Goal: Task Accomplishment & Management: Use online tool/utility

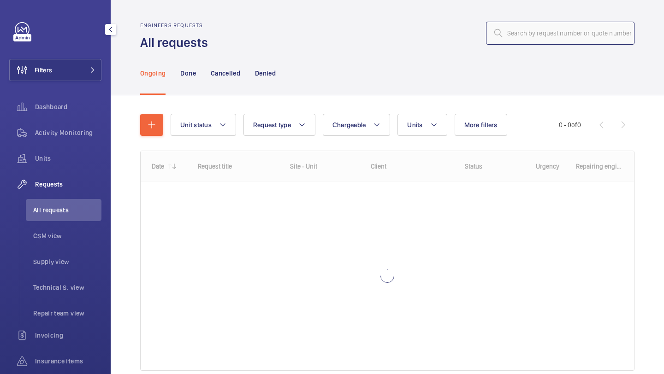
click at [537, 28] on input "text" at bounding box center [560, 33] width 148 height 23
paste input "R25-10394"
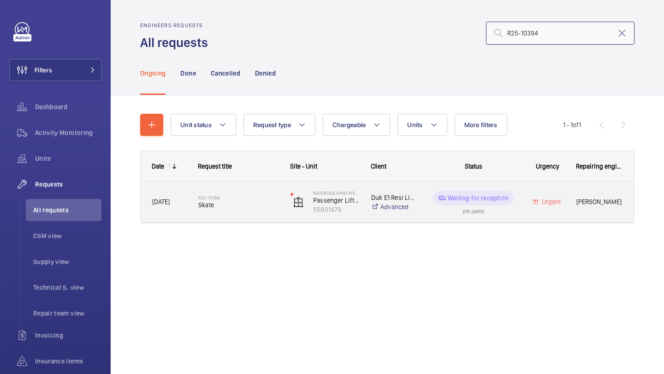
type input "R25-10394"
click at [238, 206] on span "Skate" at bounding box center [238, 205] width 80 height 9
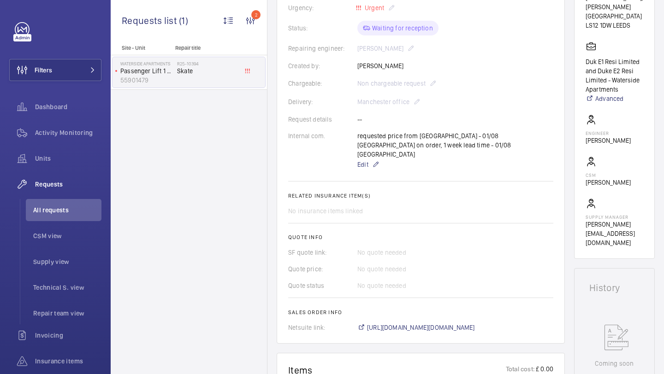
scroll to position [199, 0]
click at [379, 322] on span "https://6461500.app.netsuite.com/app/accounting/transactions/salesord.nl?id=287…" at bounding box center [421, 326] width 108 height 9
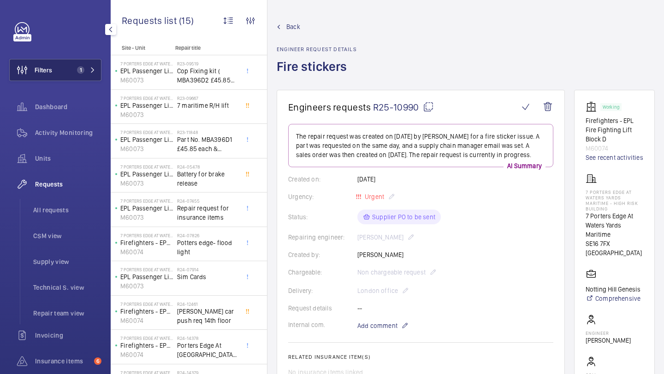
click at [73, 62] on button "Filters 1" at bounding box center [55, 70] width 92 height 22
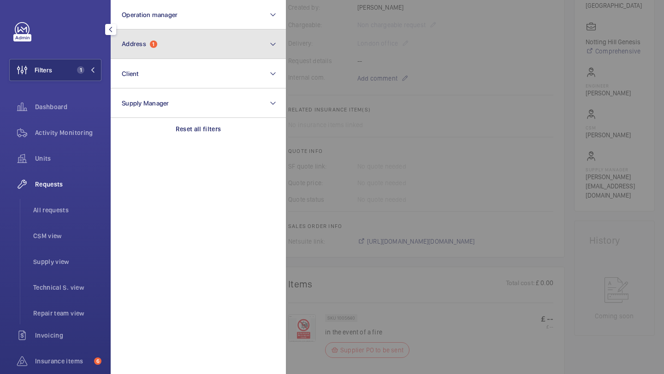
click at [136, 50] on button "Address 1" at bounding box center [198, 45] width 175 height 30
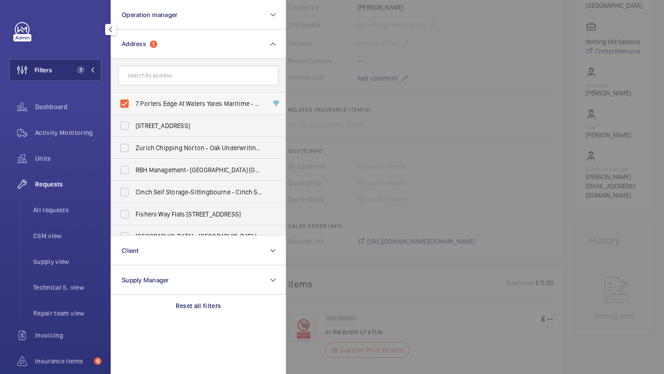
click at [136, 109] on label "7 Porters Edge At Waters Yards Maritime - High Risk Building - [STREET_ADDRESS]" at bounding box center [191, 104] width 160 height 22
click at [134, 109] on input "7 Porters Edge At Waters Yards Maritime - High Risk Building - [STREET_ADDRESS]" at bounding box center [124, 104] width 18 height 18
checkbox input "false"
click at [97, 189] on div "Requests" at bounding box center [55, 184] width 92 height 22
drag, startPoint x: 85, startPoint y: 208, endPoint x: 106, endPoint y: 184, distance: 31.1
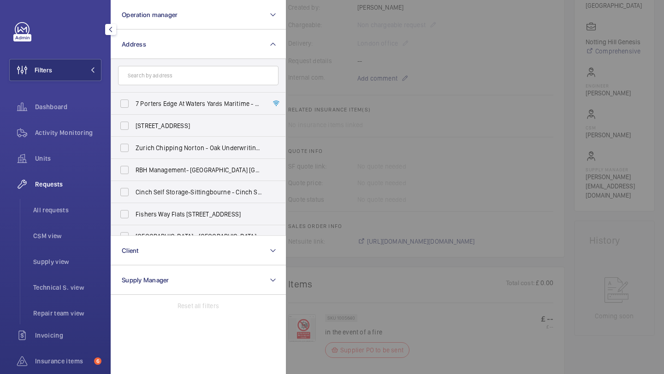
click at [85, 208] on span "All requests" at bounding box center [67, 210] width 68 height 9
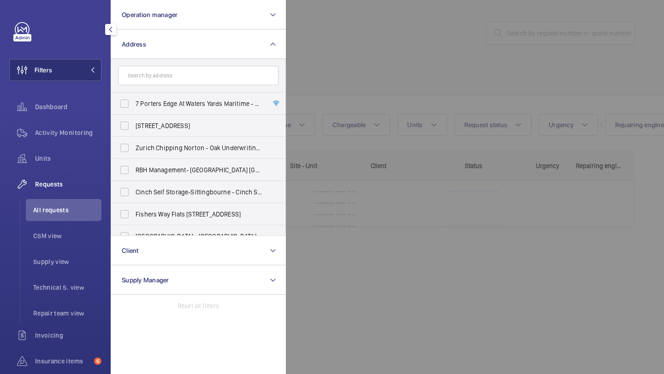
click at [388, 20] on div at bounding box center [618, 187] width 664 height 374
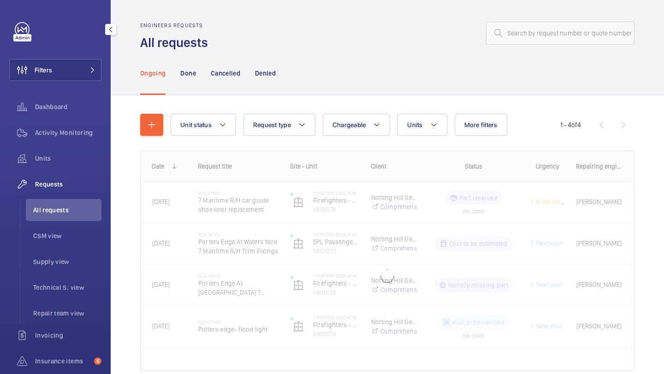
click at [482, 28] on div at bounding box center [423, 33] width 421 height 22
click at [506, 31] on input "text" at bounding box center [560, 33] width 148 height 23
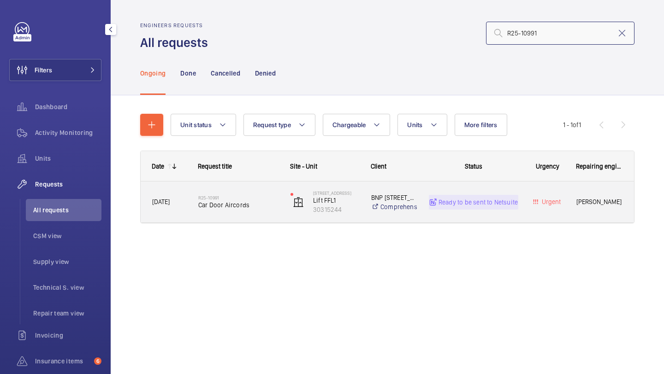
type input "R25-10991"
click at [246, 196] on h2 "R25-10991" at bounding box center [238, 198] width 80 height 6
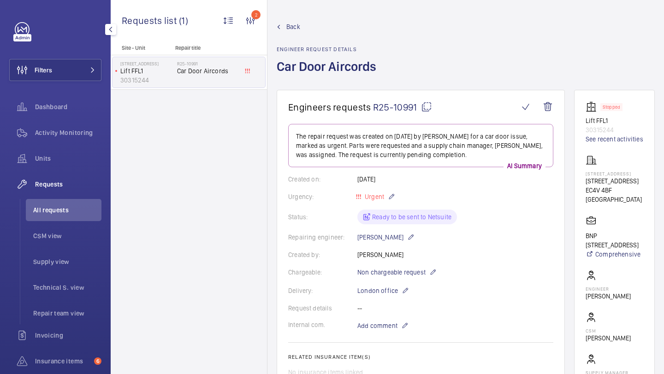
scroll to position [337, 0]
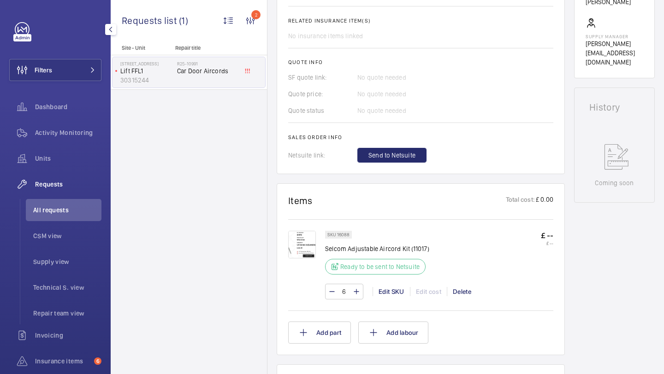
click at [309, 240] on img at bounding box center [302, 245] width 28 height 28
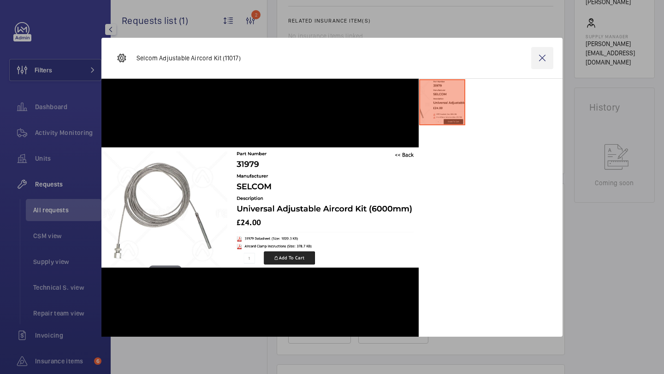
click at [536, 56] on wm-front-icon-button at bounding box center [542, 58] width 22 height 22
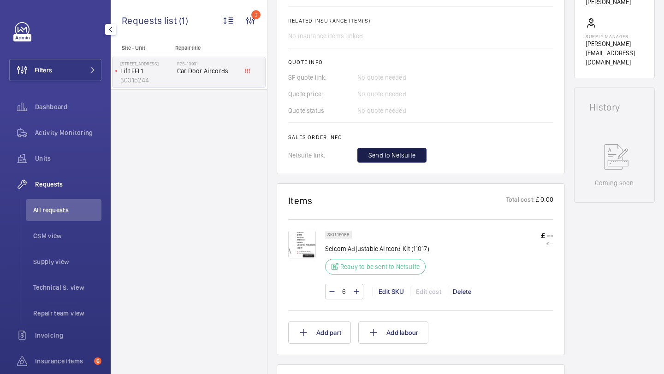
click at [397, 162] on button "Send to Netsuite" at bounding box center [391, 155] width 69 height 15
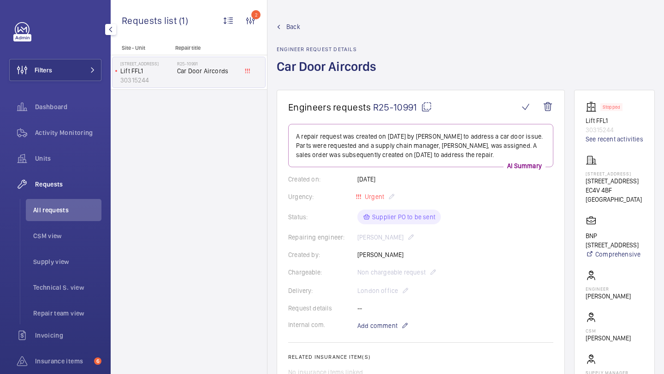
scroll to position [255, 0]
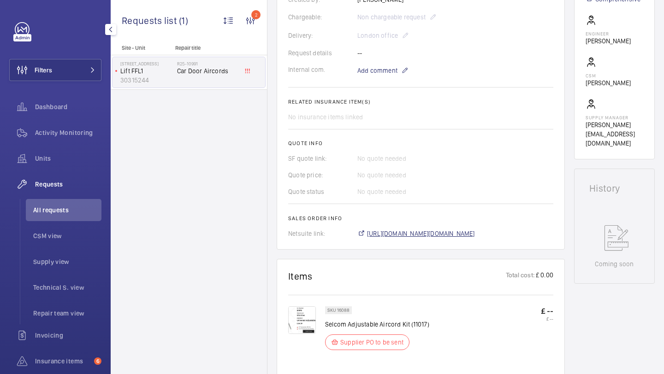
click at [418, 231] on span "[URL][DOMAIN_NAME][DOMAIN_NAME]" at bounding box center [421, 233] width 108 height 9
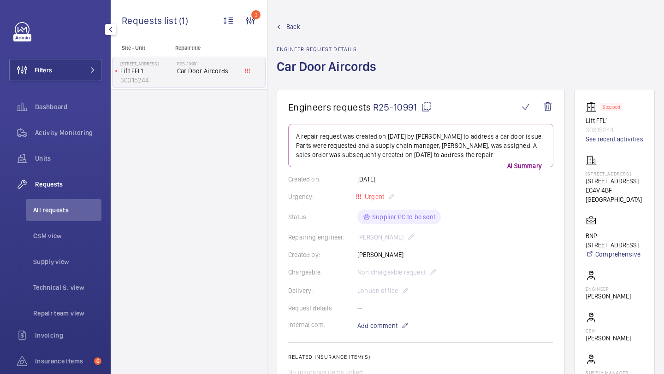
drag, startPoint x: 604, startPoint y: 204, endPoint x: 585, endPoint y: 192, distance: 22.8
click at [585, 192] on wm-front-card "Stopped Lift FFL1 30315244 See recent activities [STREET_ADDRESS] [STREET_ADDRE…" at bounding box center [614, 252] width 81 height 325
copy p "[STREET_ADDRESS]"
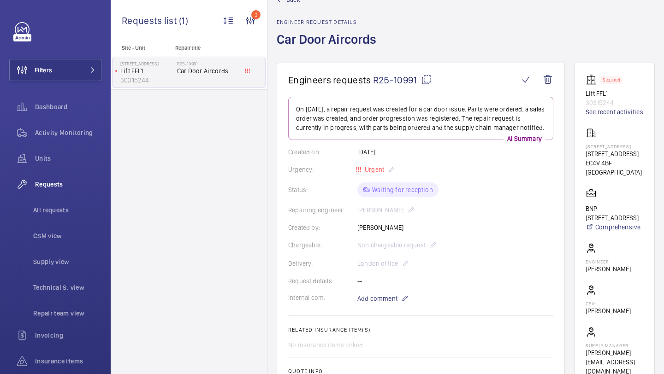
scroll to position [32, 0]
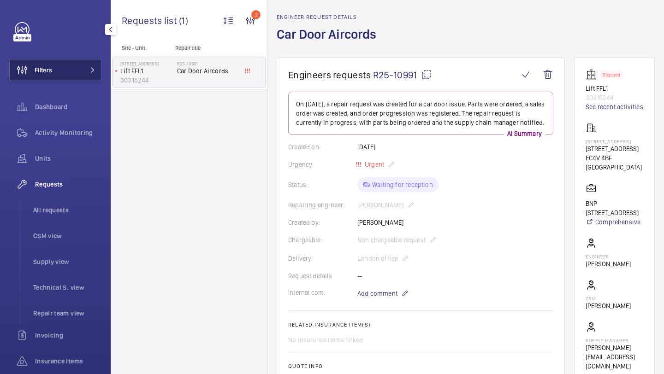
click at [84, 69] on button "Filters" at bounding box center [55, 70] width 92 height 22
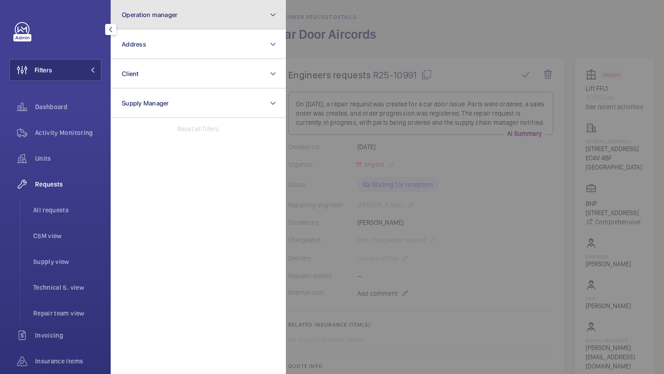
click at [147, 11] on span "Operation manager" at bounding box center [150, 14] width 56 height 7
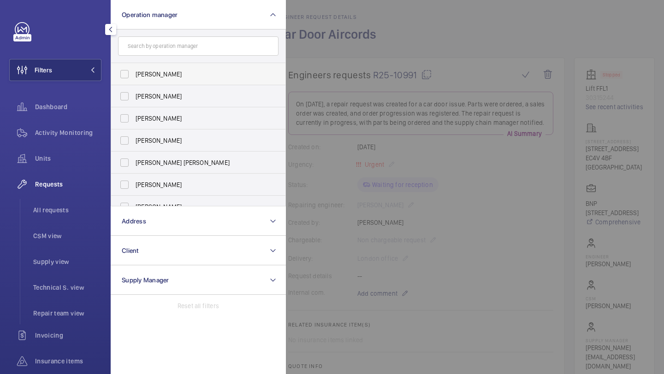
click at [141, 73] on span "[PERSON_NAME]" at bounding box center [199, 74] width 127 height 9
click at [134, 73] on input "[PERSON_NAME]" at bounding box center [124, 74] width 18 height 18
checkbox input "true"
click at [153, 133] on label "Sam Williams" at bounding box center [191, 141] width 160 height 22
click at [134, 133] on input "Sam Williams" at bounding box center [124, 140] width 18 height 18
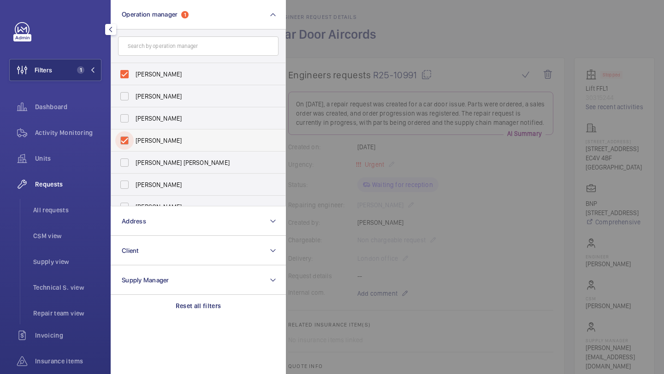
checkbox input "true"
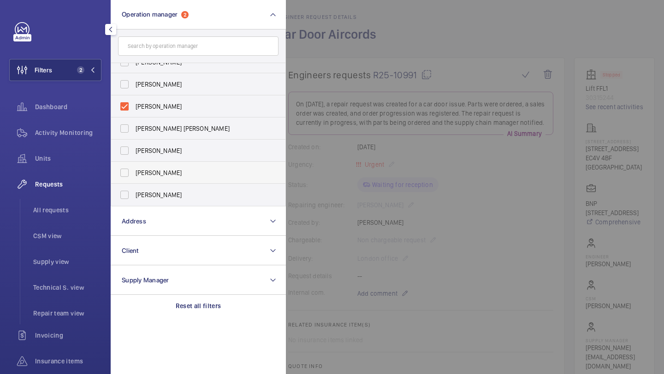
click at [150, 177] on span "Kirsten Kalaher" at bounding box center [199, 172] width 127 height 9
click at [134, 177] on input "Kirsten Kalaher" at bounding box center [124, 173] width 18 height 18
checkbox input "true"
click at [75, 166] on div "Units" at bounding box center [55, 159] width 92 height 22
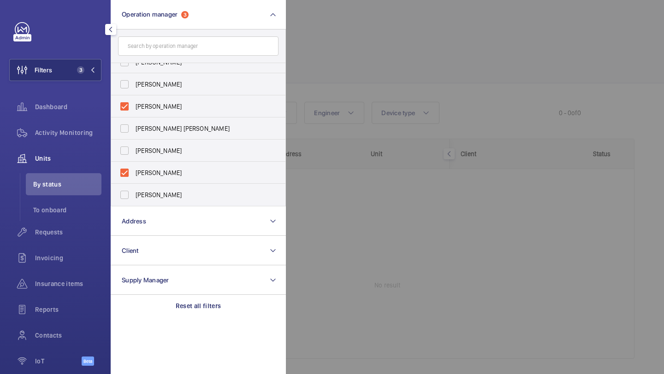
click at [394, 28] on div at bounding box center [618, 187] width 664 height 374
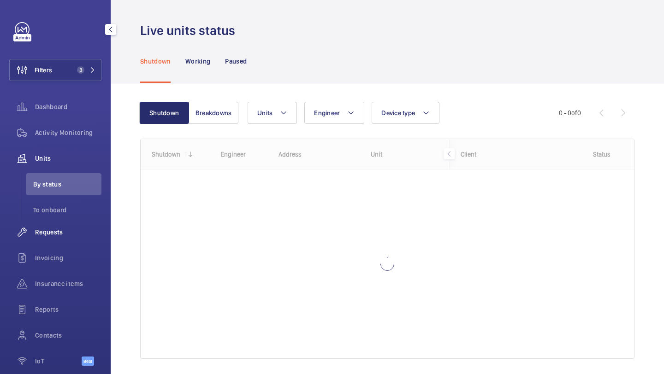
click at [53, 243] on div "Requests" at bounding box center [55, 234] width 92 height 26
click at [56, 239] on div "Requests" at bounding box center [55, 232] width 92 height 22
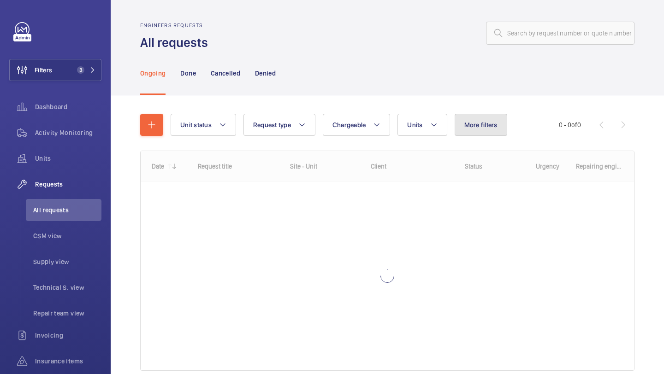
click at [495, 124] on span "More filters" at bounding box center [480, 124] width 33 height 7
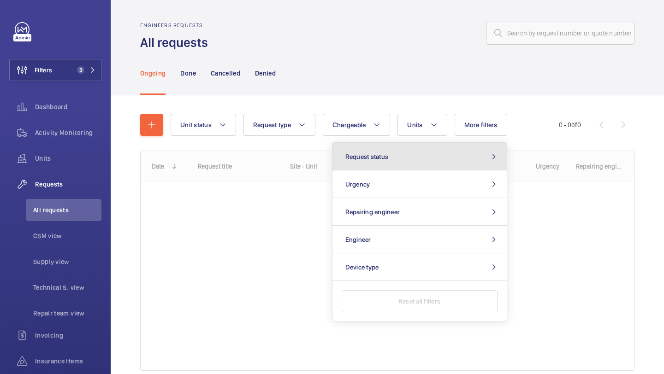
click at [450, 144] on button "Request status" at bounding box center [419, 157] width 174 height 28
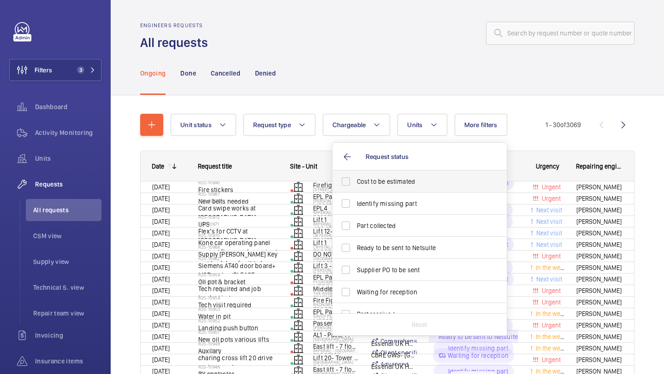
click at [407, 183] on span "Cost to be estimated" at bounding box center [420, 181] width 127 height 9
click at [355, 183] on input "Cost to be estimated" at bounding box center [346, 181] width 18 height 18
checkbox input "true"
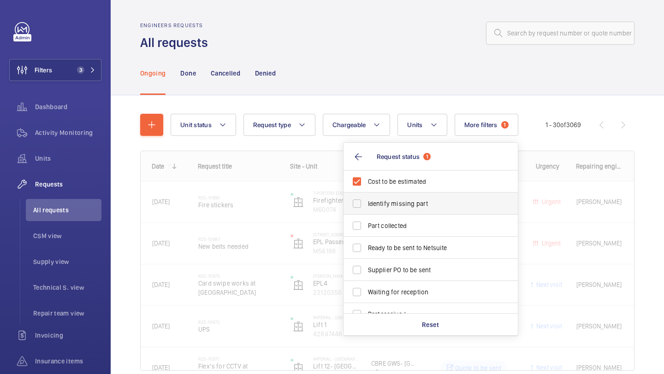
click at [396, 201] on span "Identify missing part" at bounding box center [431, 203] width 127 height 9
click at [366, 201] on input "Identify missing part" at bounding box center [357, 204] width 18 height 18
checkbox input "true"
click at [391, 247] on span "Ready to be sent to Netsuite" at bounding box center [431, 247] width 127 height 9
click at [366, 247] on input "Ready to be sent to Netsuite" at bounding box center [357, 248] width 18 height 18
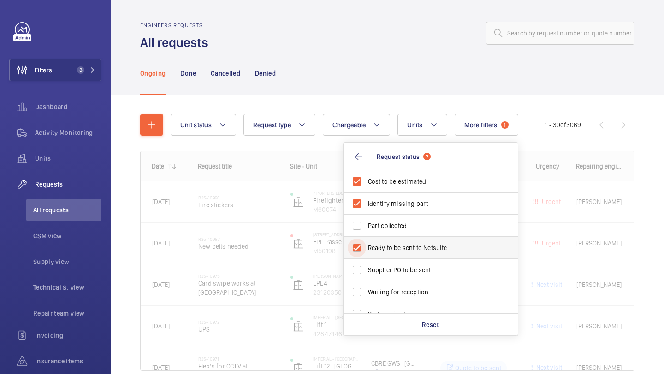
checkbox input "true"
click at [390, 271] on span "Supplier PO to be sent" at bounding box center [431, 270] width 127 height 9
click at [366, 271] on input "Supplier PO to be sent" at bounding box center [357, 270] width 18 height 18
checkbox input "true"
click at [430, 32] on div at bounding box center [423, 33] width 421 height 22
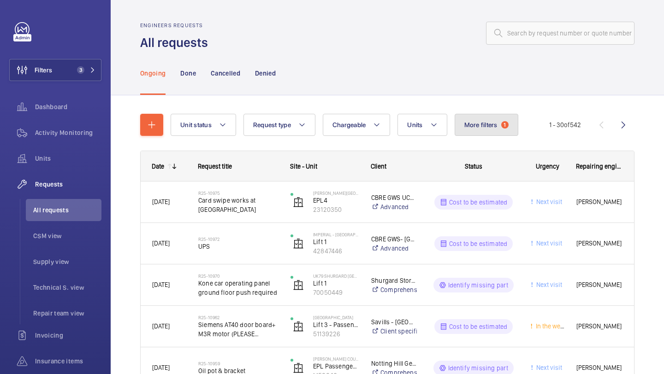
click at [478, 131] on button "More filters 1" at bounding box center [487, 125] width 64 height 22
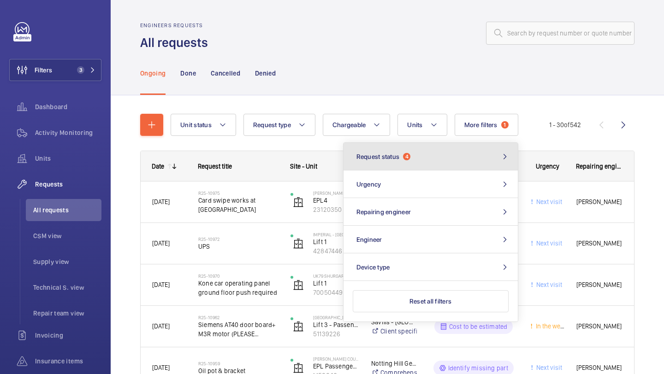
click at [443, 161] on button "Request status 4" at bounding box center [430, 157] width 174 height 28
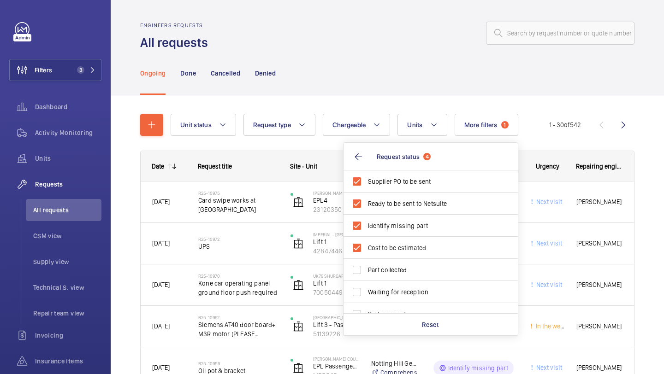
click at [436, 85] on div "Ongoing Done Cancelled Denied" at bounding box center [387, 73] width 494 height 44
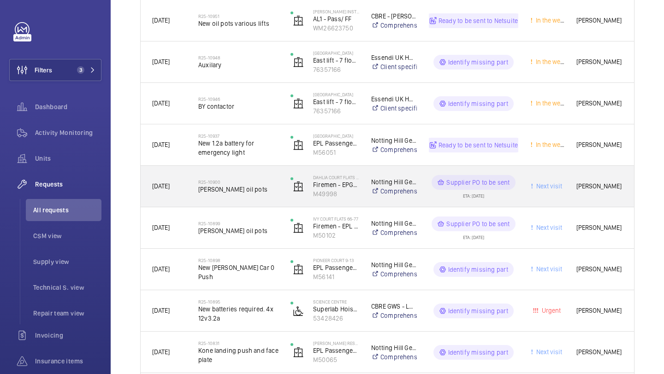
scroll to position [451, 0]
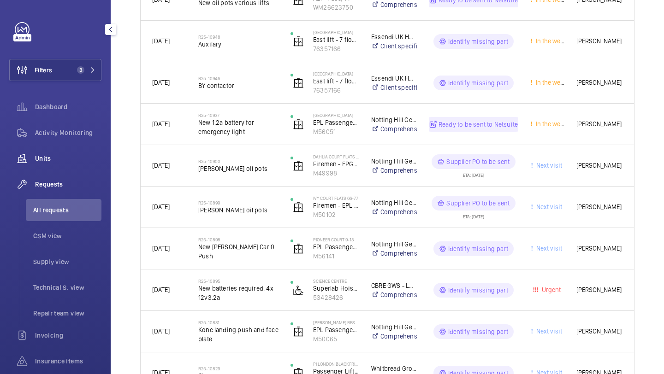
click at [76, 156] on span "Units" at bounding box center [68, 158] width 66 height 9
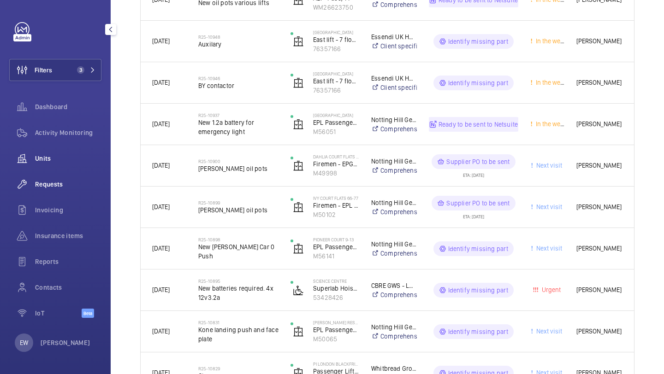
scroll to position [29, 0]
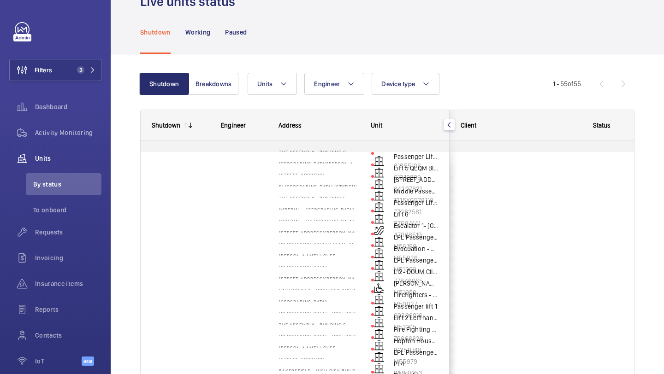
scroll to position [29, 0]
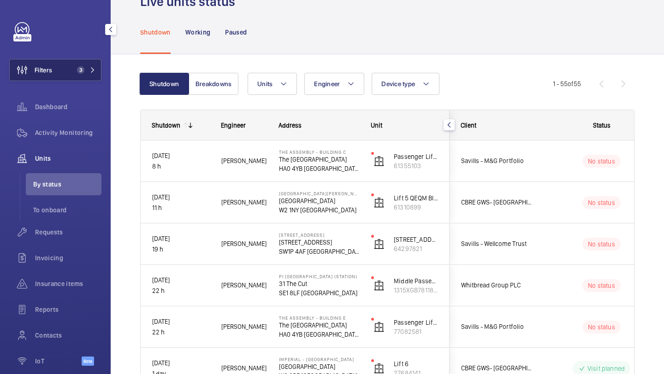
click at [74, 71] on span "3" at bounding box center [78, 69] width 11 height 7
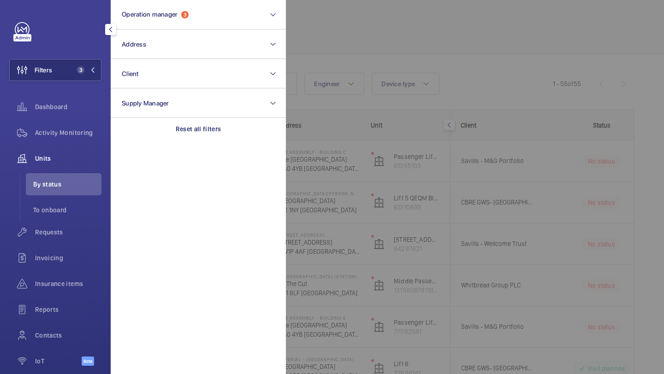
click at [469, 56] on div at bounding box center [618, 187] width 664 height 374
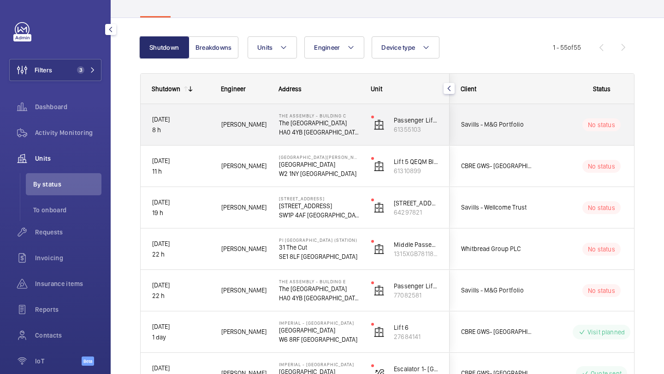
scroll to position [74, 0]
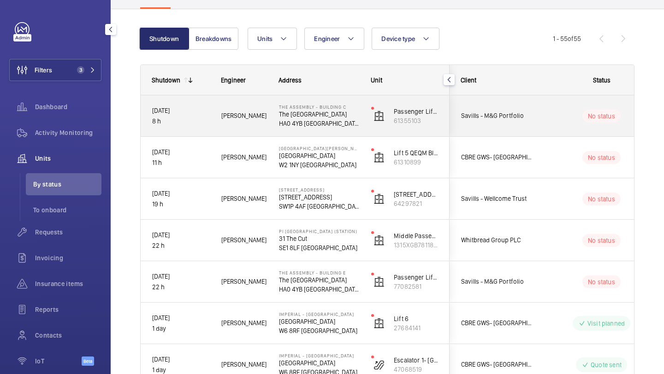
click at [520, 118] on span "Savills - M&G Portfolio" at bounding box center [496, 116] width 71 height 11
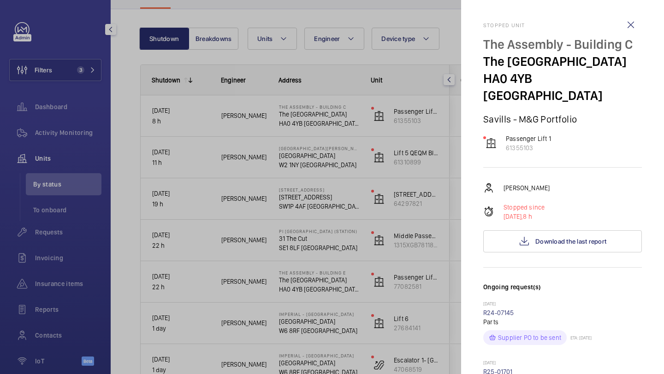
scroll to position [308, 0]
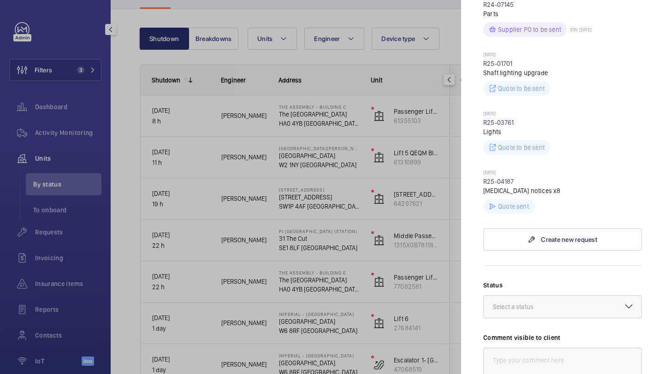
click at [412, 144] on div at bounding box center [332, 187] width 664 height 374
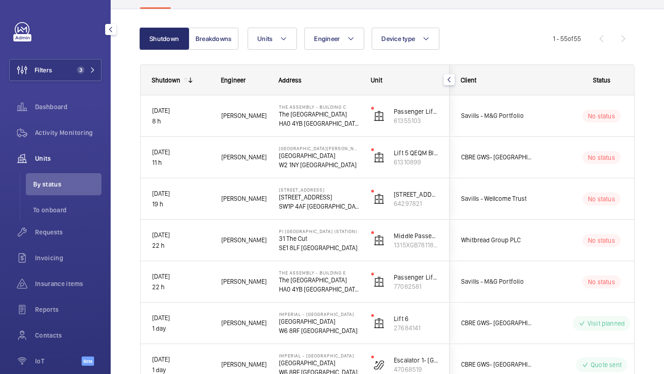
scroll to position [0, 0]
click at [485, 161] on div at bounding box center [332, 187] width 664 height 374
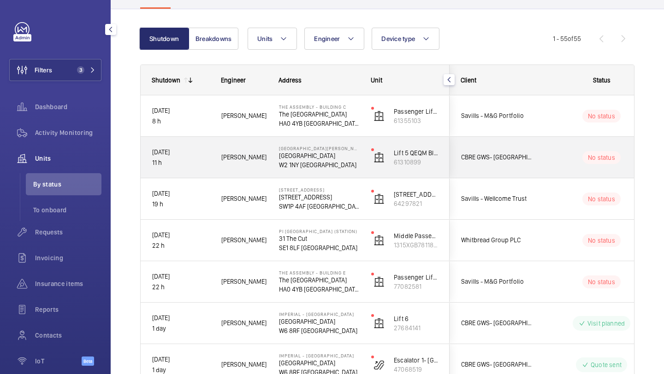
click at [485, 161] on span "CBRE GWS- [GEOGRAPHIC_DATA] ([GEOGRAPHIC_DATA][PERSON_NAME])" at bounding box center [496, 157] width 71 height 11
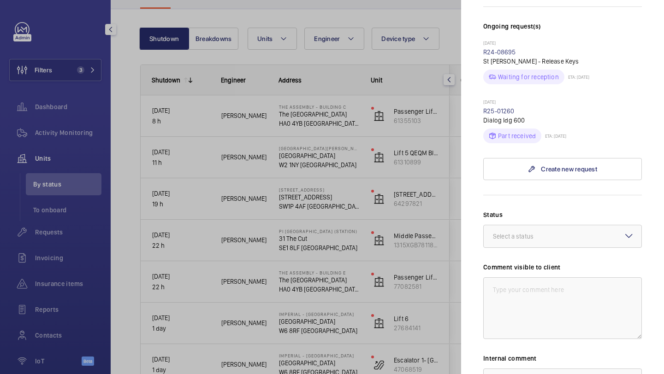
scroll to position [401, 0]
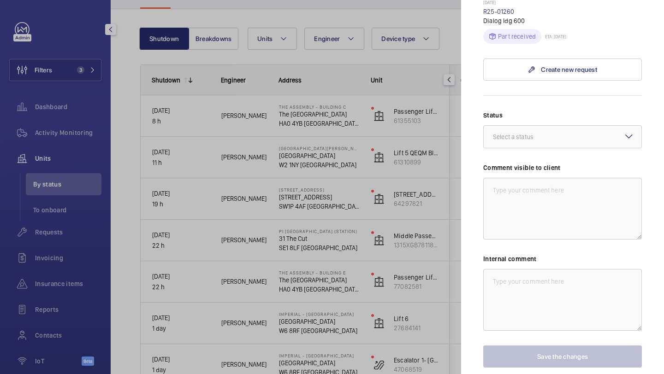
click at [448, 166] on div at bounding box center [332, 187] width 664 height 374
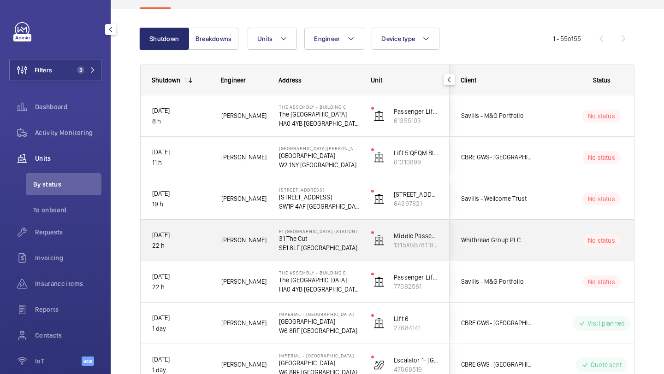
click at [508, 246] on div "Whitbread Group PLC" at bounding box center [491, 240] width 82 height 29
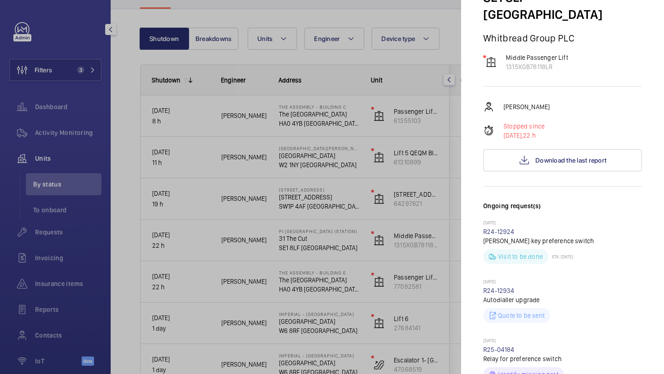
scroll to position [97, 0]
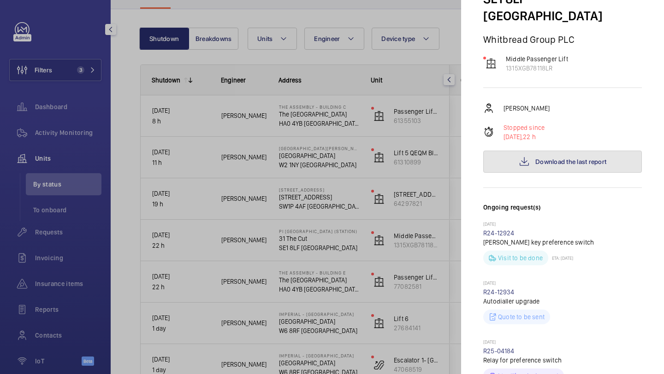
click at [535, 151] on button "Download the last report" at bounding box center [562, 162] width 159 height 22
click at [72, 83] on div at bounding box center [332, 187] width 664 height 374
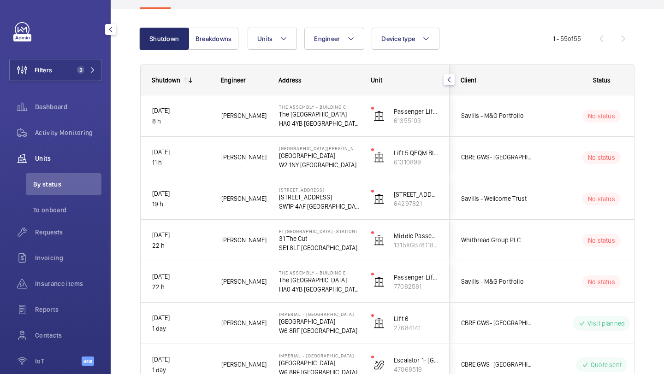
scroll to position [0, 0]
click at [59, 80] on mat-sidenav-container "Filters 3 Dashboard Activity Monitoring Units By status To onboard Requests Inv…" at bounding box center [332, 187] width 664 height 374
click at [62, 69] on button "Filters 3" at bounding box center [55, 70] width 92 height 22
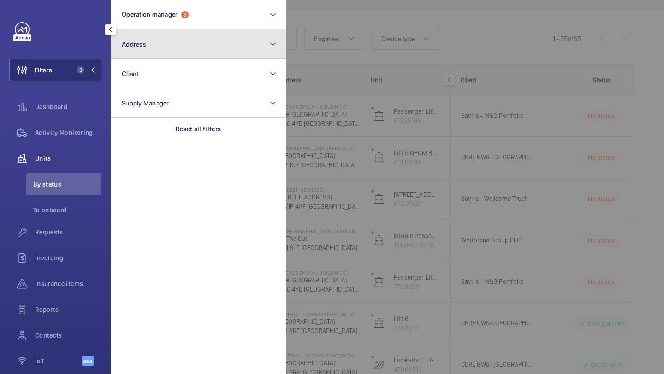
click at [167, 52] on button "Address" at bounding box center [198, 45] width 175 height 30
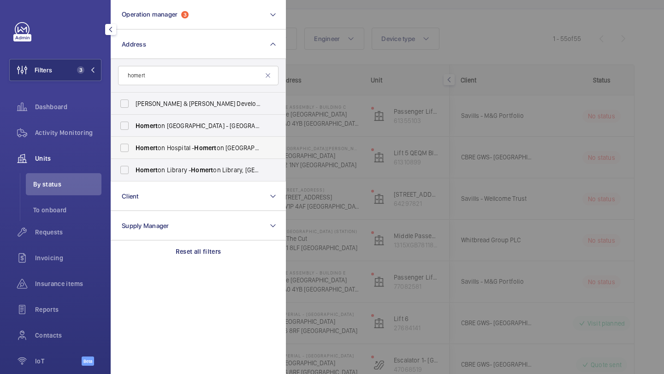
type input "homert"
click at [172, 153] on label "Homert on Hospital - Homert on Hospital, LONDON E9 6BU" at bounding box center [191, 148] width 160 height 22
click at [134, 153] on input "Homert on Hospital - Homert on Hospital, LONDON E9 6BU" at bounding box center [124, 148] width 18 height 18
checkbox input "true"
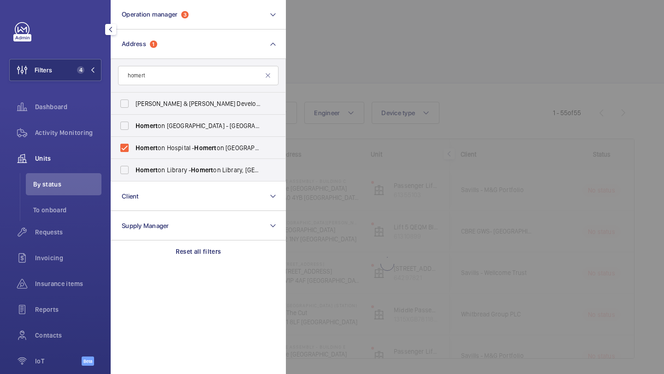
click at [451, 15] on div at bounding box center [618, 187] width 664 height 374
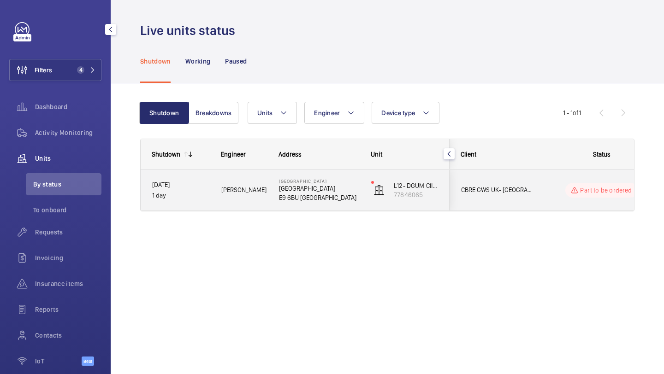
click at [550, 193] on wm-front-pills-cell "Part to be ordered" at bounding box center [601, 190] width 115 height 15
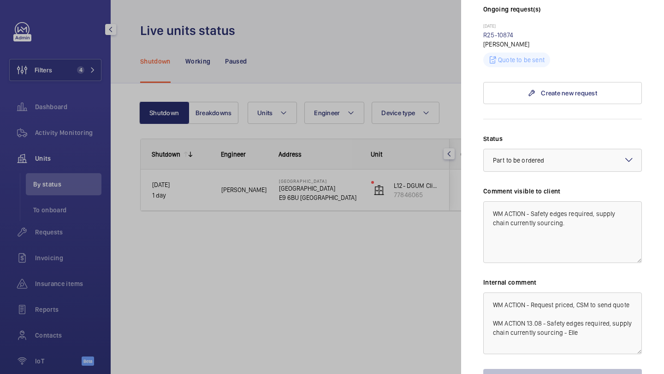
scroll to position [257, 0]
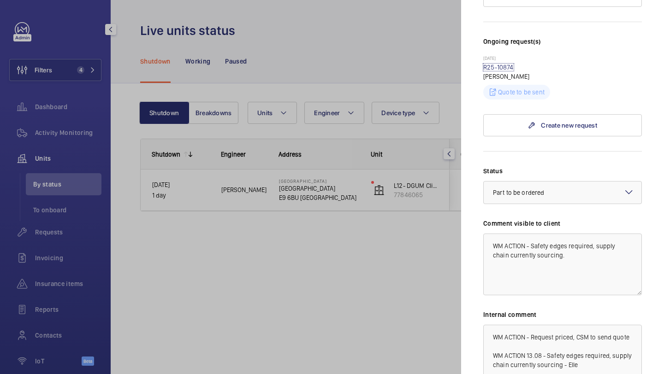
click at [509, 64] on link "R25-10874" at bounding box center [498, 67] width 30 height 7
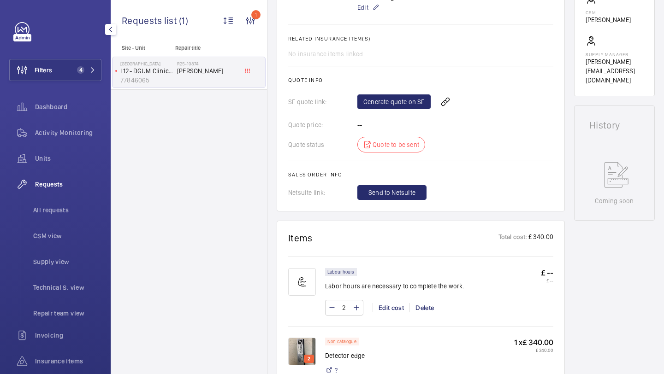
scroll to position [543, 0]
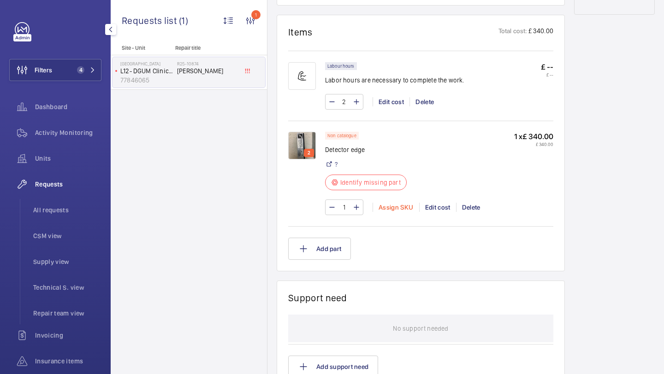
click at [394, 209] on div "Assign SKU" at bounding box center [396, 207] width 47 height 9
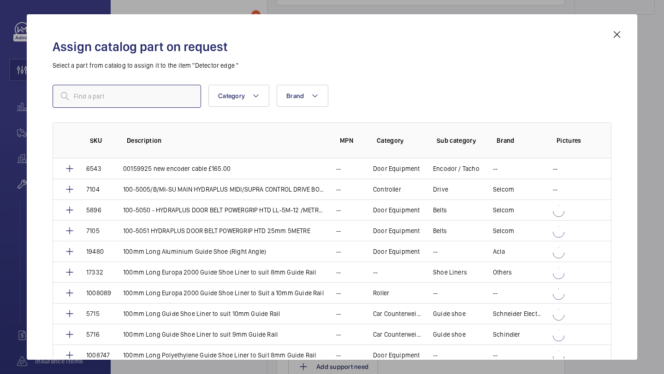
click at [185, 104] on input "text" at bounding box center [127, 96] width 148 height 23
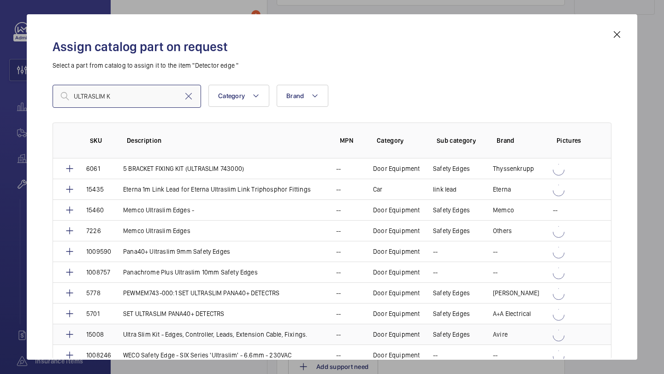
type input "ULTRASLIM K"
click at [164, 335] on p "Ultra Slim Kit - Edges, Controller, Leads, Extension Cable, Fixings." at bounding box center [215, 334] width 184 height 9
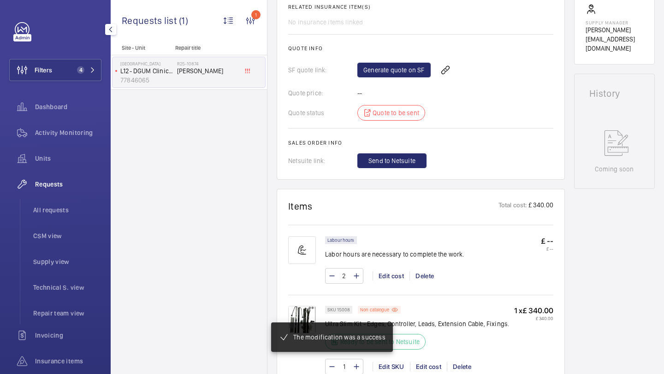
scroll to position [246, 0]
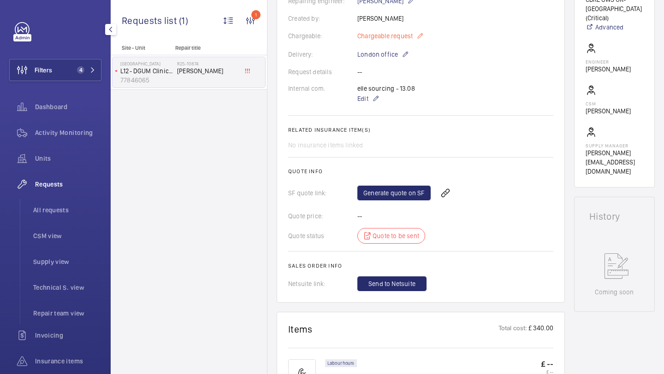
click at [407, 38] on span "Chargeable request" at bounding box center [384, 35] width 55 height 9
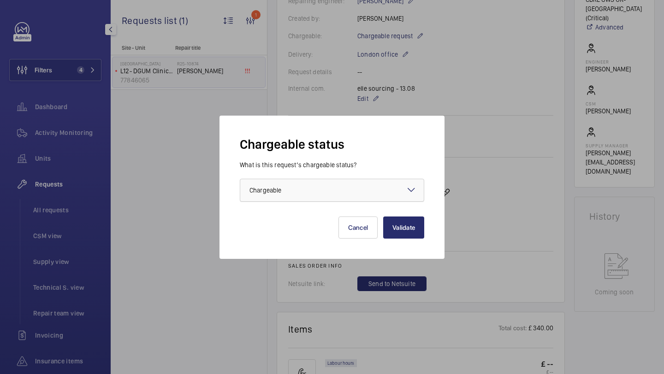
click at [325, 188] on div at bounding box center [331, 190] width 183 height 22
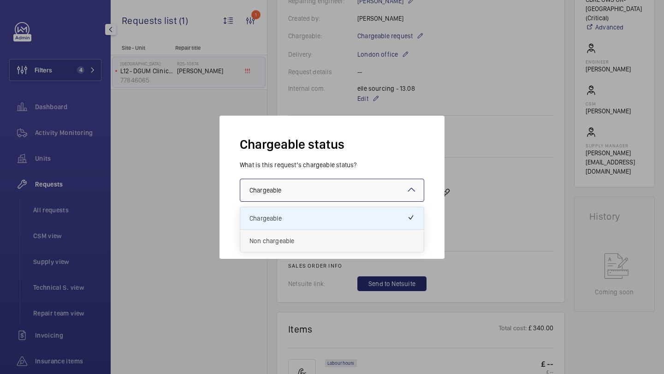
click at [318, 237] on span "Non chargeable" at bounding box center [331, 241] width 165 height 9
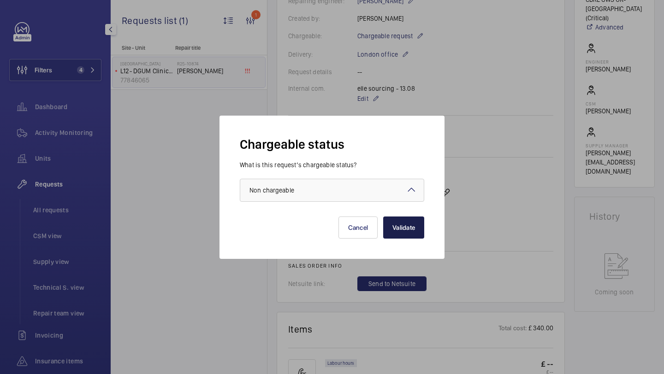
click at [394, 230] on button "Validate" at bounding box center [403, 228] width 41 height 22
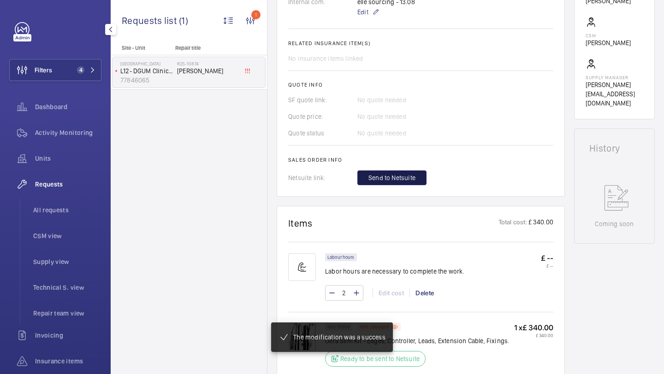
click at [394, 183] on span "Send to Netsuite" at bounding box center [391, 177] width 47 height 9
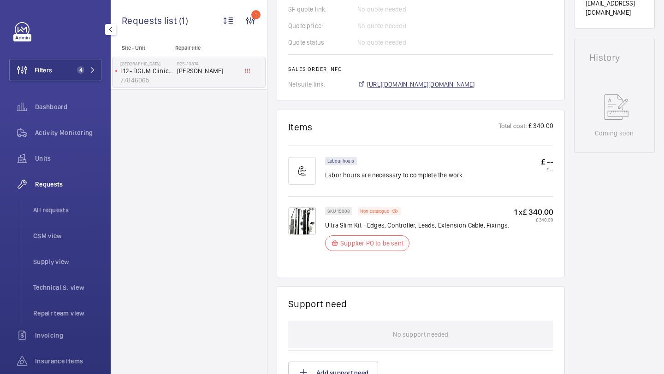
scroll to position [414, 0]
click at [408, 85] on span "https://6461500.app.netsuite.com/app/accounting/transactions/salesord.nl?id=291…" at bounding box center [421, 84] width 108 height 9
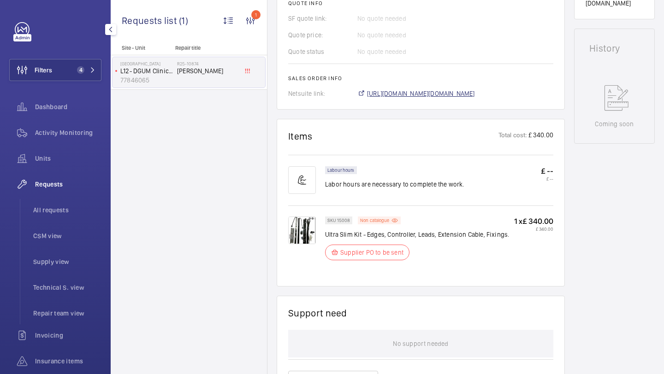
scroll to position [423, 0]
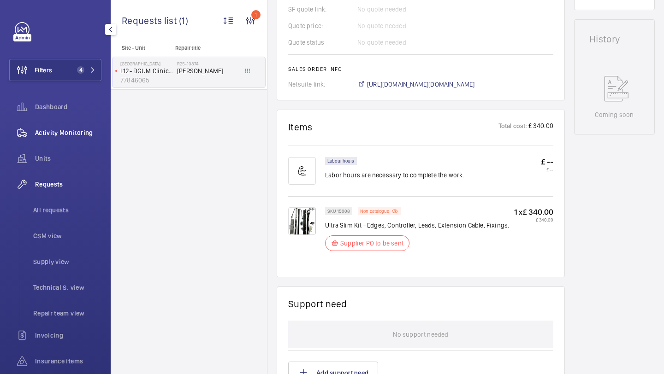
click at [73, 142] on div "Activity Monitoring" at bounding box center [55, 133] width 92 height 22
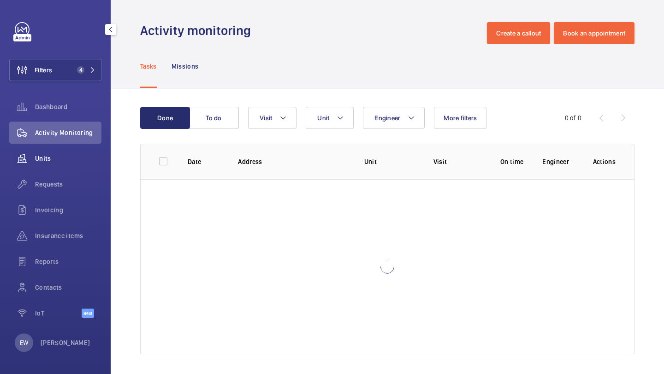
click at [71, 159] on span "Units" at bounding box center [68, 158] width 66 height 9
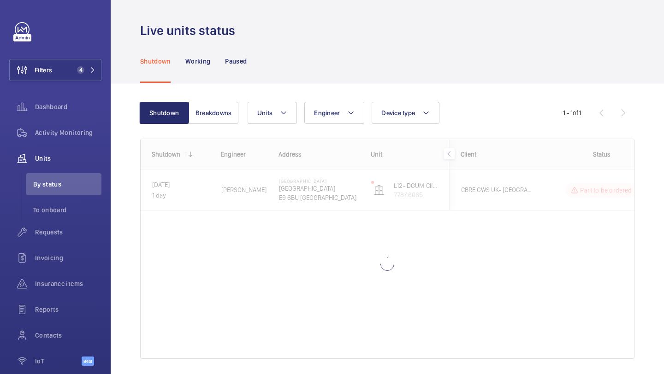
click at [316, 39] on div "Shutdown Working Paused" at bounding box center [387, 61] width 494 height 44
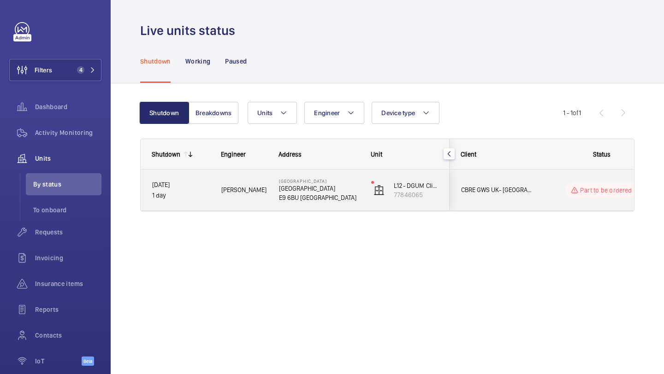
click at [476, 177] on div "CBRE GWS UK- Homerton Hospital (Critical)" at bounding box center [491, 190] width 82 height 29
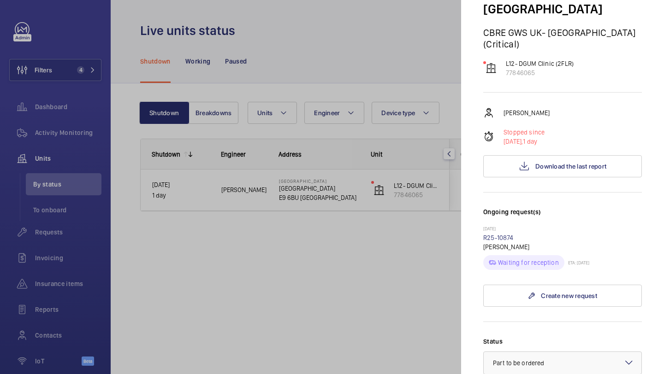
scroll to position [342, 0]
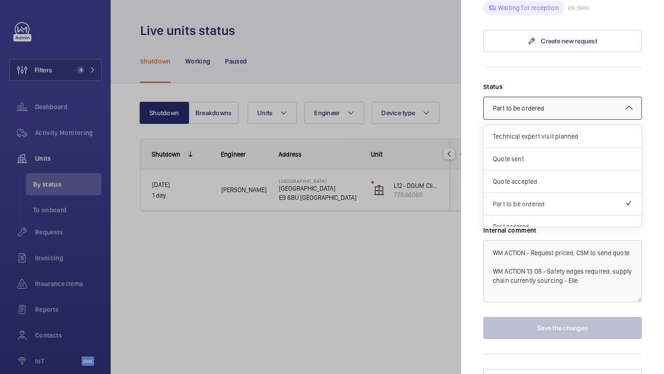
click at [550, 104] on div "× Part to be ordered" at bounding box center [530, 108] width 74 height 9
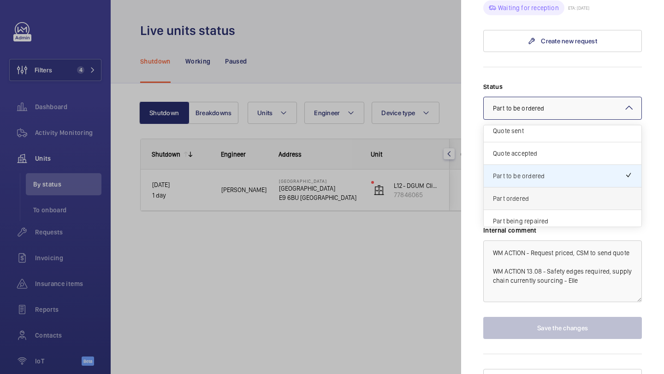
click at [524, 188] on div "Part ordered" at bounding box center [563, 199] width 158 height 23
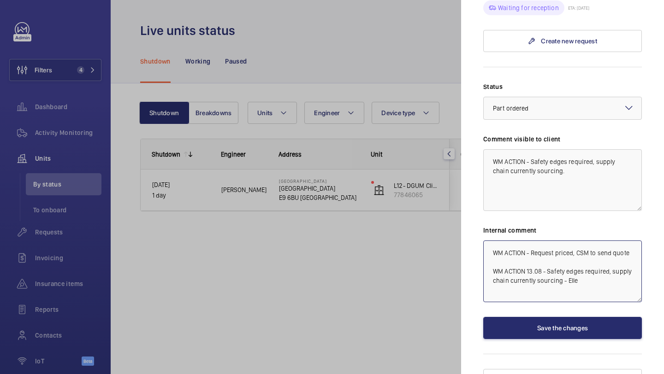
drag, startPoint x: 633, startPoint y: 236, endPoint x: 528, endPoint y: 237, distance: 104.7
click at [528, 241] on textarea "WM ACTION - Request priced, CSM to send quote WM ACTION 13.08 - Safety edges re…" at bounding box center [562, 272] width 159 height 62
drag, startPoint x: 624, startPoint y: 240, endPoint x: 488, endPoint y: 236, distance: 136.1
click at [488, 241] on textarea "WM ACTION 14.08 - Part on order ETA Monday WM ACTION 13.08 - Safety edges requi…" at bounding box center [562, 272] width 159 height 62
type textarea "WM ACTION 14.08 - Part on order ETA Monday WM ACTION 13.08 - Safety edges requi…"
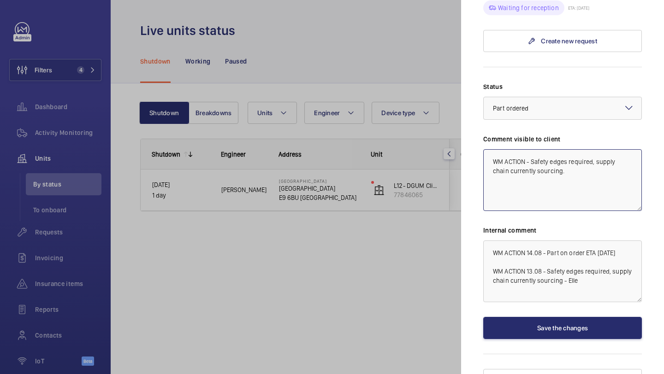
click at [490, 149] on textarea "WM ACTION - Safety edges required, supply chain currently sourcing." at bounding box center [562, 180] width 159 height 62
paste textarea "WM ACTION 14.08 - Part on order ETA Monday"
click at [541, 149] on textarea "WM ACTION 14.08 - Part on order ETA Monday WM ACTION - Safety edges required, s…" at bounding box center [562, 180] width 159 height 62
drag, startPoint x: 604, startPoint y: 149, endPoint x: 581, endPoint y: 147, distance: 22.7
click at [581, 149] on textarea "WM ACTION - Part on order ETA Monday WM ACTION - Safety edges required, supply …" at bounding box center [562, 180] width 159 height 62
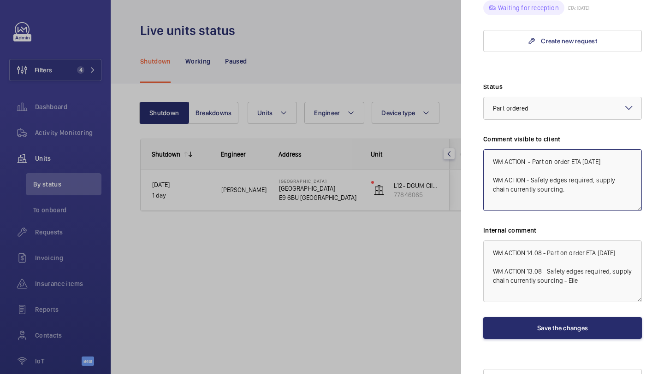
type textarea "WM ACTION - Part on order ETA Tuesday WM ACTION - Safety edges required, supply…"
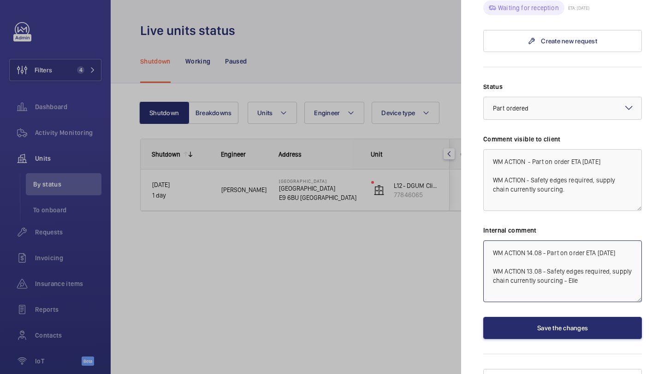
click at [616, 241] on textarea "WM ACTION 14.08 - Part on order ETA Monday WM ACTION 13.08 - Safety edges requi…" at bounding box center [562, 272] width 159 height 62
click at [620, 241] on textarea "WM ACTION 14.08 - Part on order ETA Monday WM ACTION 13.08 - Safety edges requi…" at bounding box center [562, 272] width 159 height 62
type textarea "WM ACTION 14.08 - Part on order ETA Monday - Elle WM ACTION 13.08 - Safety edge…"
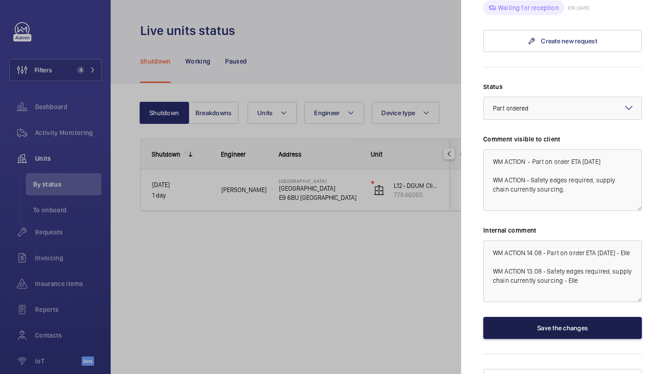
click at [546, 320] on button "Save the changes" at bounding box center [562, 328] width 159 height 22
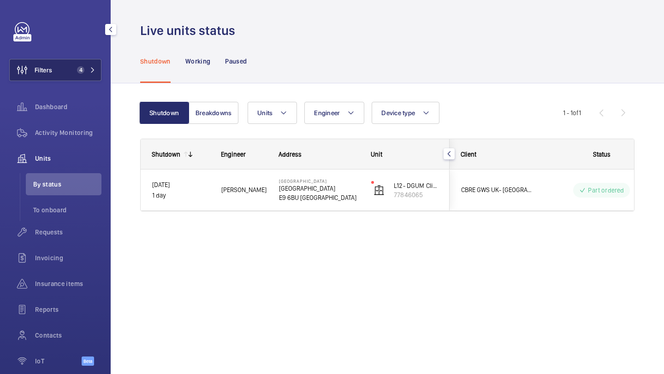
click at [66, 71] on button "Filters 4" at bounding box center [55, 70] width 92 height 22
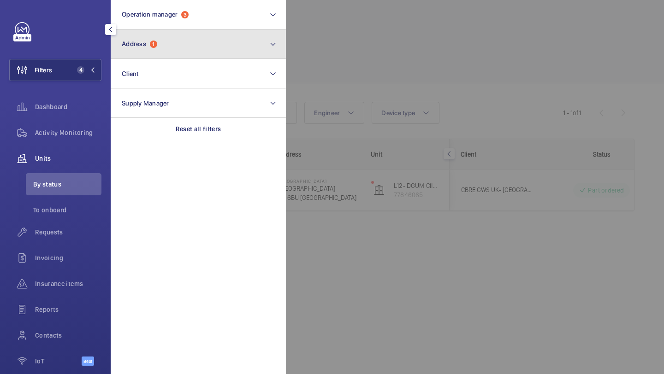
click at [137, 55] on button "Address 1" at bounding box center [198, 45] width 175 height 30
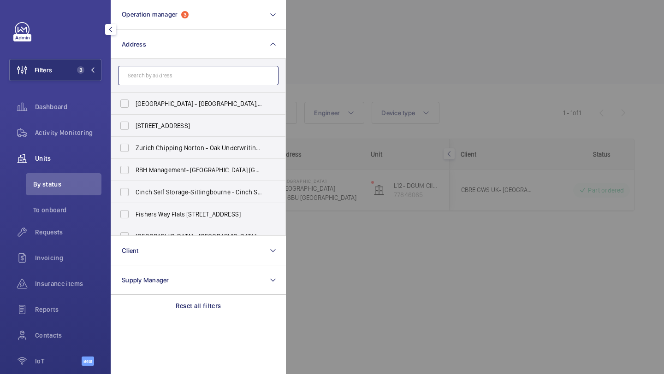
click at [153, 81] on input "text" at bounding box center [198, 75] width 160 height 19
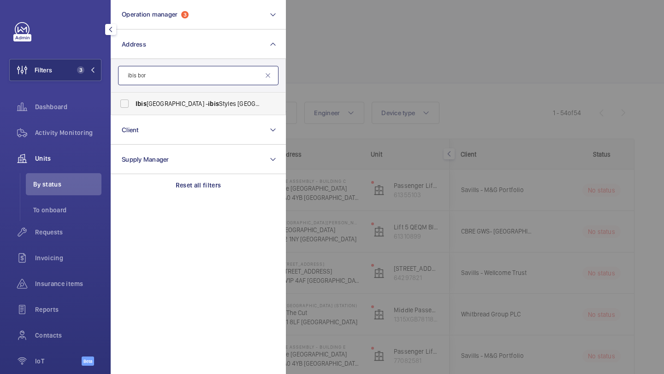
type input "ibis bor"
click at [168, 105] on span "Ibis London Bridge - ibis Styles London Southwark - near Bor ough Market, LONDO…" at bounding box center [199, 103] width 127 height 9
click at [134, 105] on input "Ibis London Bridge - ibis Styles London Southwark - near Bor ough Market, LONDO…" at bounding box center [124, 104] width 18 height 18
click at [168, 105] on span "Ibis London Bridge - ibis Styles London Southwark - near Bor ough Market, LONDO…" at bounding box center [199, 103] width 127 height 9
click at [134, 105] on input "Ibis London Bridge - ibis Styles London Southwark - near Bor ough Market, LONDO…" at bounding box center [124, 104] width 18 height 18
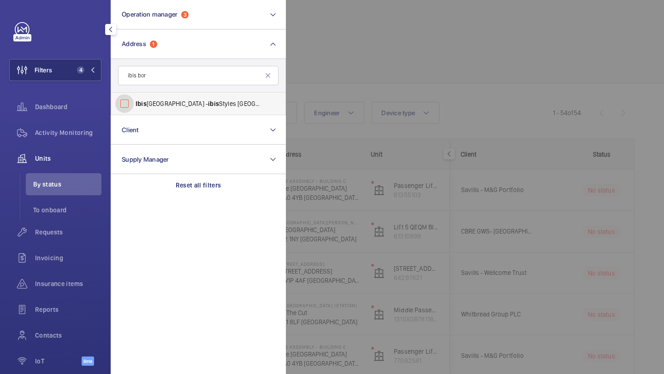
checkbox input "false"
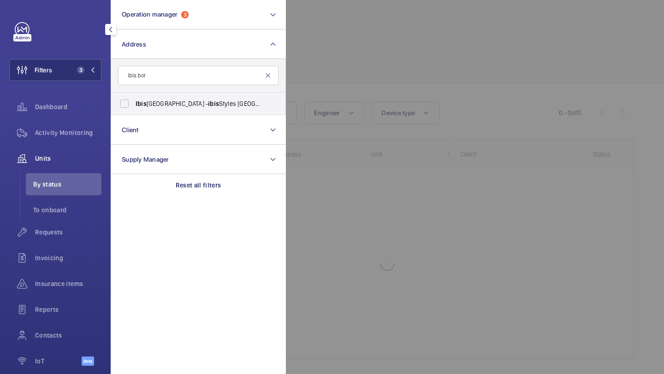
click at [268, 78] on mat-icon at bounding box center [267, 75] width 7 height 7
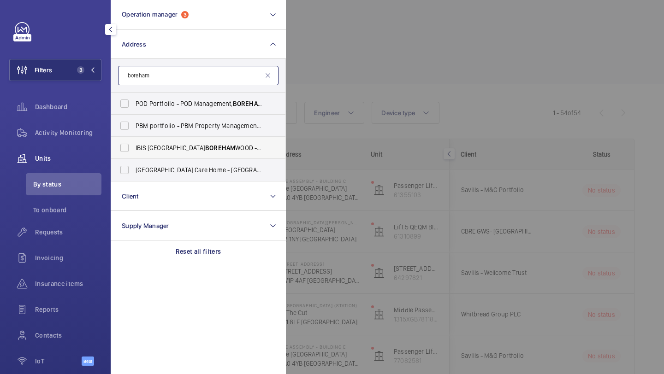
type input "boreham"
click at [205, 147] on span "IBIS LONDON BOREHAM WOOD - H6186, Elstree Way, BOREHAM WOOD WD6 1JY" at bounding box center [199, 147] width 127 height 9
click at [134, 147] on input "IBIS LONDON BOREHAM WOOD - H6186, Elstree Way, BOREHAM WOOD WD6 1JY" at bounding box center [124, 148] width 18 height 18
checkbox input "true"
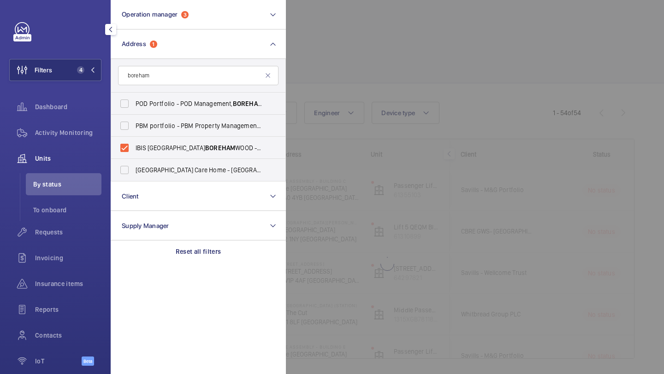
click at [399, 69] on div at bounding box center [618, 187] width 664 height 374
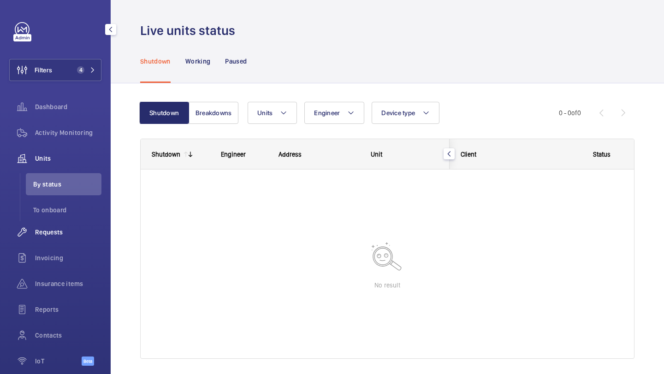
click at [53, 234] on span "Requests" at bounding box center [68, 232] width 66 height 9
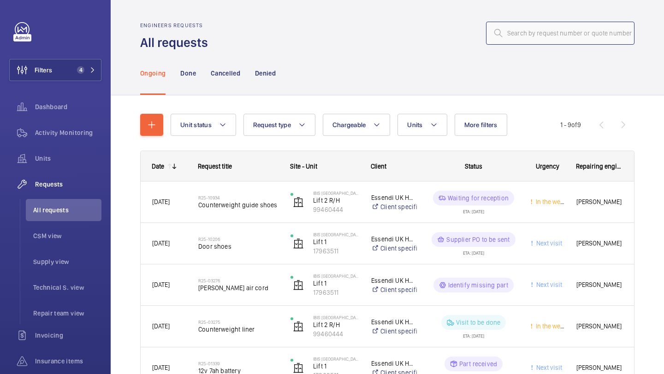
click at [561, 39] on input "text" at bounding box center [560, 33] width 148 height 23
paste input "R25-06861"
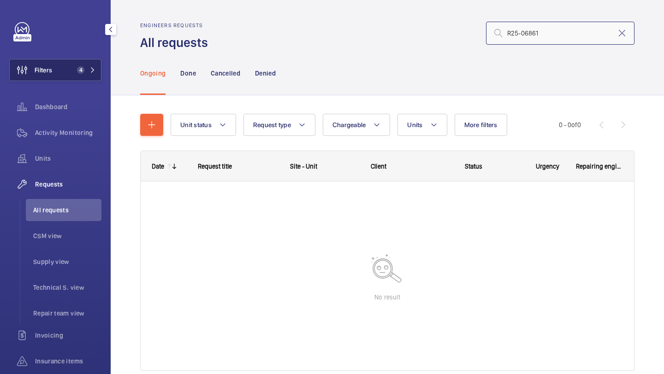
type input "R25-06861"
click at [75, 65] on button "Filters 4" at bounding box center [55, 70] width 92 height 22
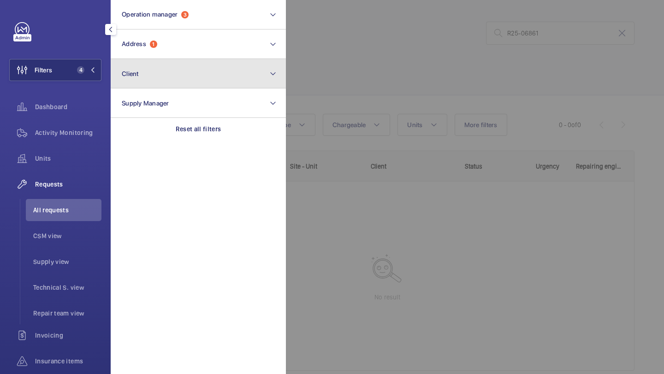
click at [150, 60] on button "Client" at bounding box center [198, 74] width 175 height 30
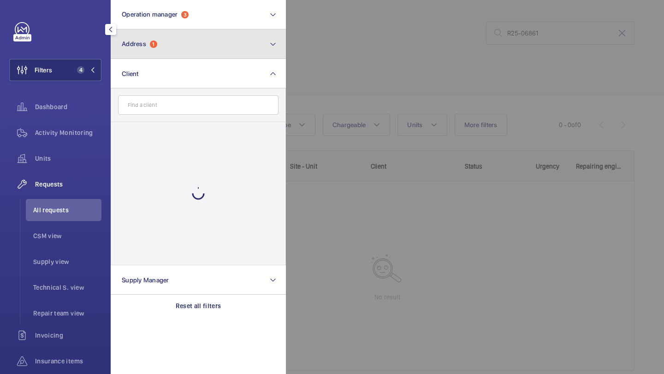
click at [150, 51] on button "Address 1" at bounding box center [198, 45] width 175 height 30
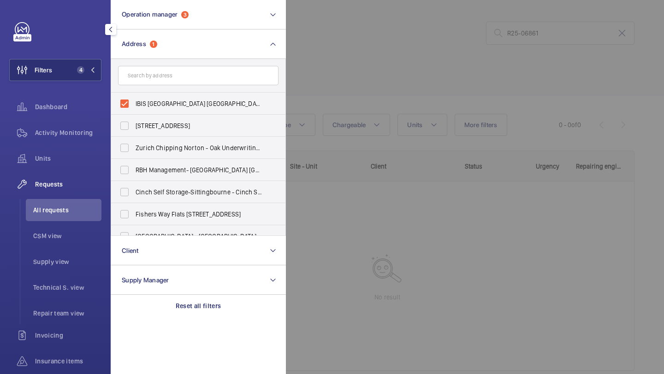
click at [150, 105] on span "IBIS LONDON BOREHAMWOOD - H6186, Elstree Way, BOREHAMWOOD WD6 1JY" at bounding box center [199, 103] width 127 height 9
click at [134, 105] on input "IBIS LONDON BOREHAMWOOD - H6186, Elstree Way, BOREHAMWOOD WD6 1JY" at bounding box center [124, 104] width 18 height 18
checkbox input "false"
click at [349, 92] on div at bounding box center [618, 187] width 664 height 374
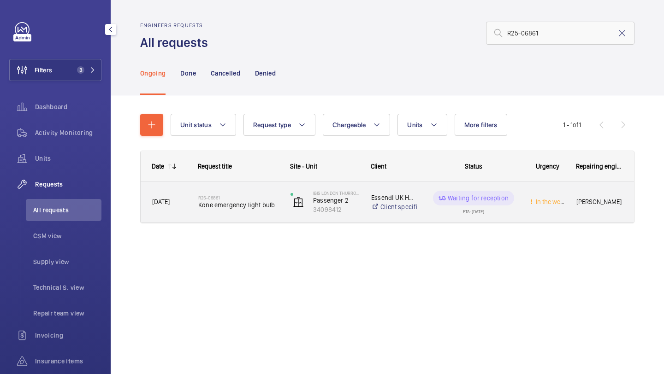
click at [219, 192] on div "R25-06861 Kone emergency light bulb" at bounding box center [238, 202] width 80 height 27
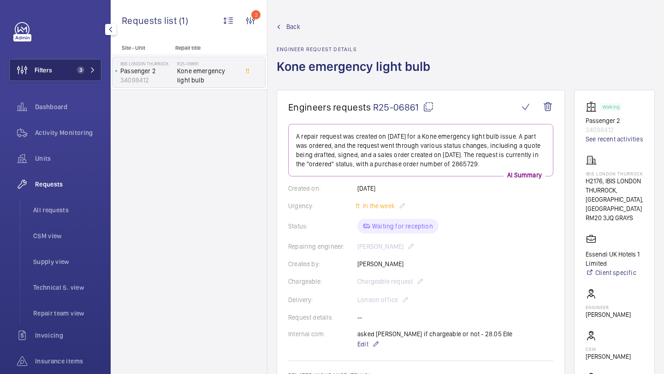
click at [76, 74] on button "Filters 3" at bounding box center [55, 70] width 92 height 22
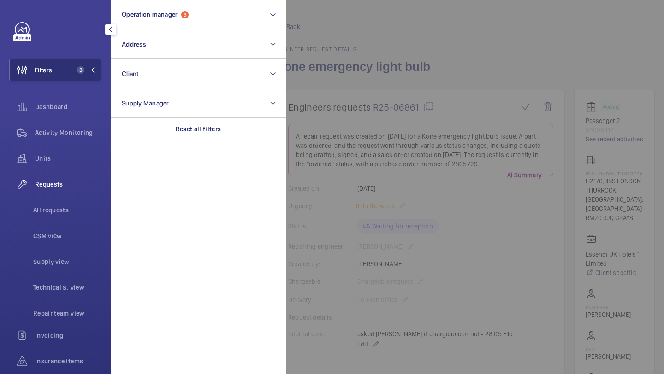
drag, startPoint x: 73, startPoint y: 207, endPoint x: 88, endPoint y: 194, distance: 19.9
click at [73, 207] on span "All requests" at bounding box center [67, 210] width 68 height 9
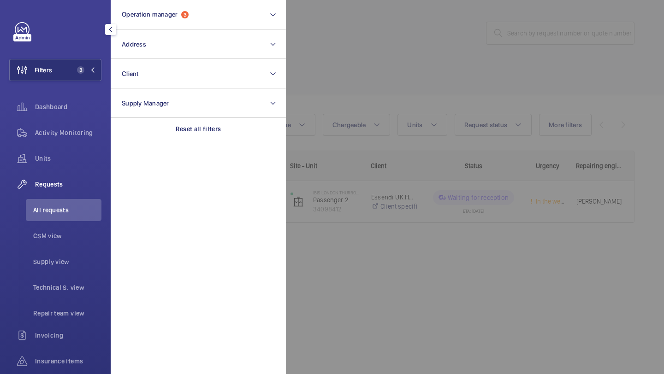
click at [456, 77] on div at bounding box center [618, 187] width 664 height 374
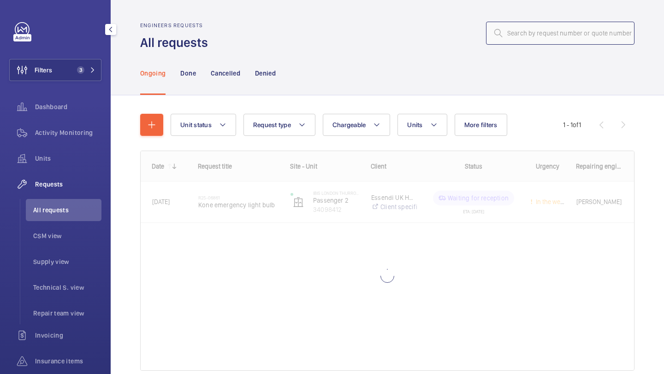
click at [538, 31] on input "text" at bounding box center [560, 33] width 148 height 23
paste input "R25-10245"
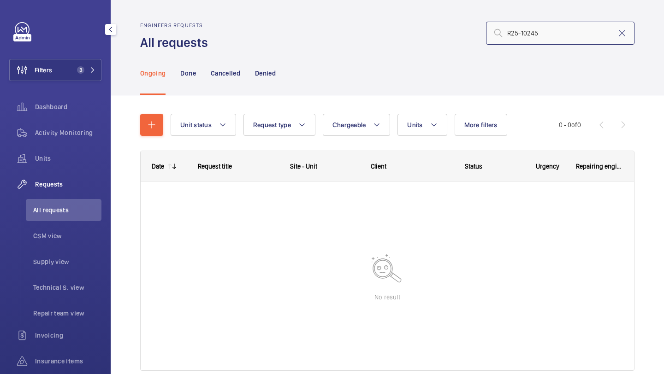
type input "R25-10245"
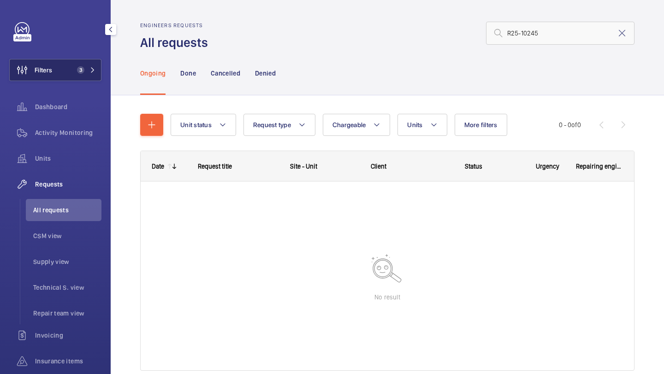
click at [75, 74] on button "Filters 3" at bounding box center [55, 70] width 92 height 22
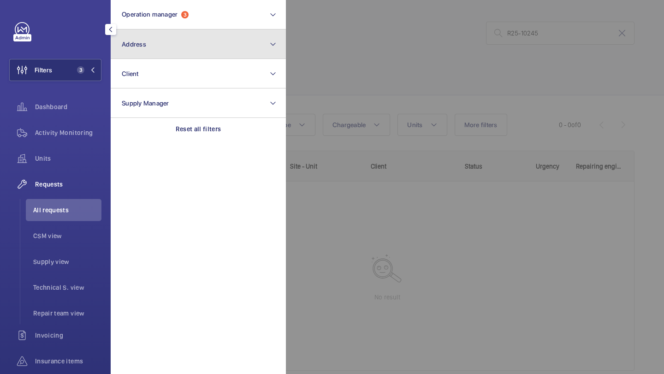
click at [151, 52] on button "Address" at bounding box center [198, 45] width 175 height 30
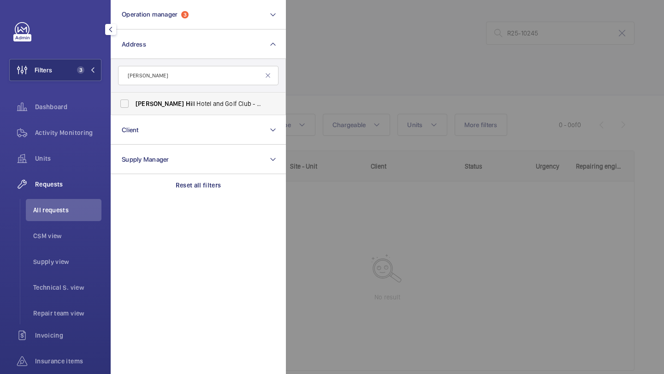
type input "dale hi"
click at [160, 99] on span "Dale Hi ll Hotel and Golf Club - Ticehurst, WADHURST TN5 7DQ" at bounding box center [199, 103] width 127 height 9
click at [358, 56] on div at bounding box center [618, 187] width 664 height 374
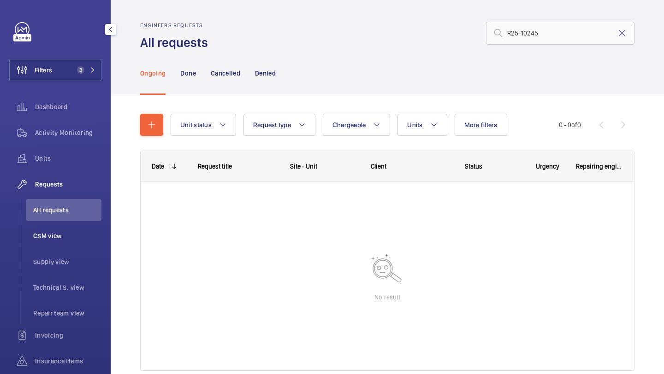
click at [65, 240] on span "CSM view" at bounding box center [67, 235] width 68 height 9
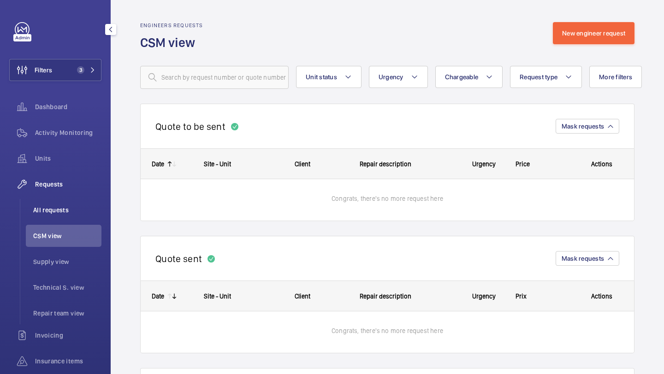
click at [74, 202] on li "All requests" at bounding box center [64, 210] width 76 height 22
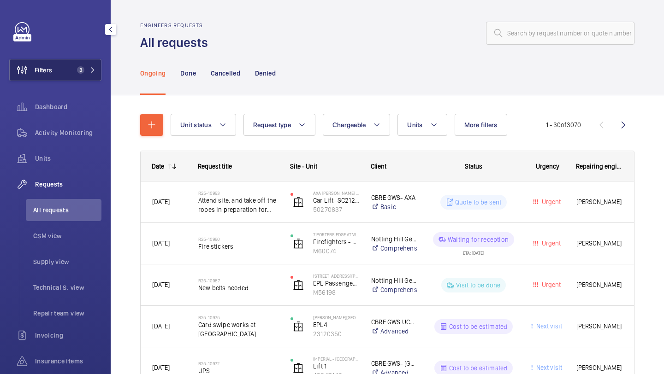
click at [70, 74] on button "Filters 3" at bounding box center [55, 70] width 92 height 22
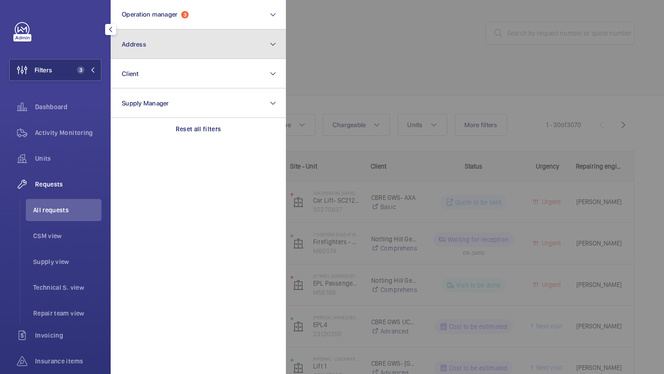
click at [183, 47] on button "Address" at bounding box center [198, 45] width 175 height 30
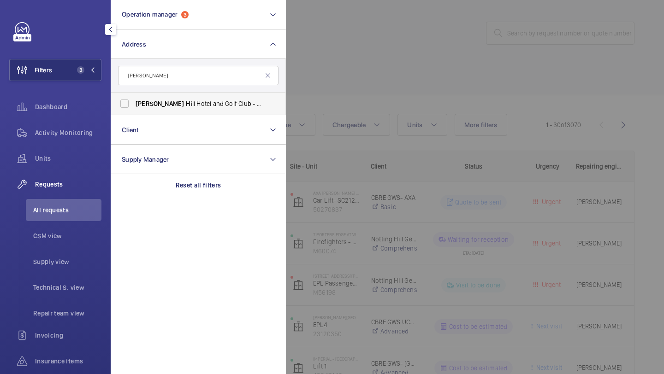
type input "dale hi"
click at [167, 97] on label "Dale Hi ll Hotel and Golf Club - Ticehurst, WADHURST TN5 7DQ" at bounding box center [191, 104] width 160 height 22
click at [134, 97] on input "Dale Hi ll Hotel and Golf Club - Ticehurst, WADHURST TN5 7DQ" at bounding box center [124, 104] width 18 height 18
checkbox input "true"
click at [71, 265] on span "Supply view" at bounding box center [67, 261] width 68 height 9
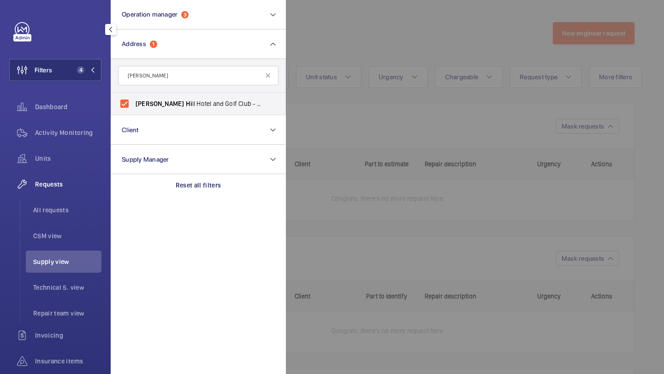
click at [415, 57] on div at bounding box center [618, 187] width 664 height 374
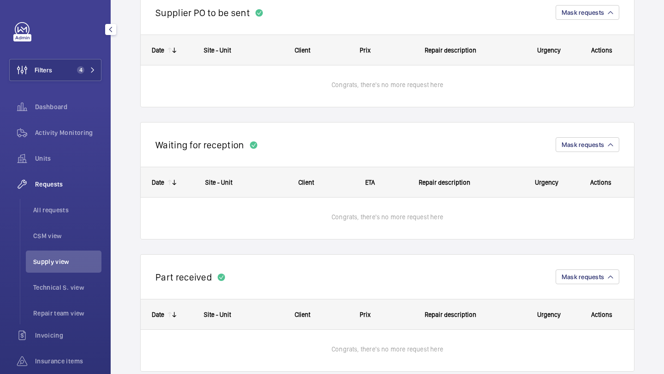
scroll to position [531, 0]
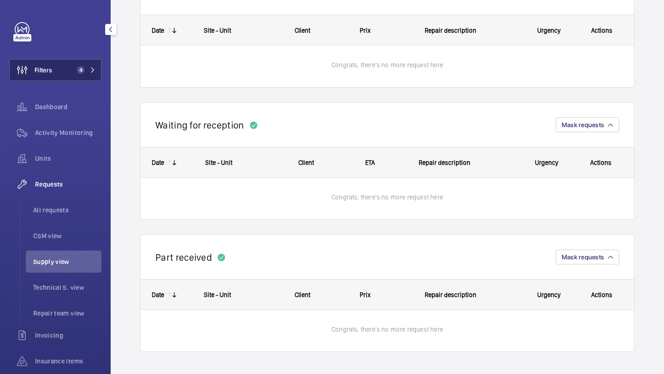
click at [71, 77] on button "Filters 4" at bounding box center [55, 70] width 92 height 22
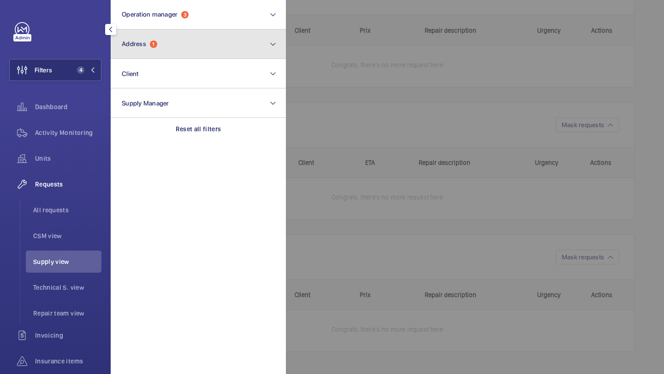
click at [151, 52] on button "Address 1" at bounding box center [198, 45] width 175 height 30
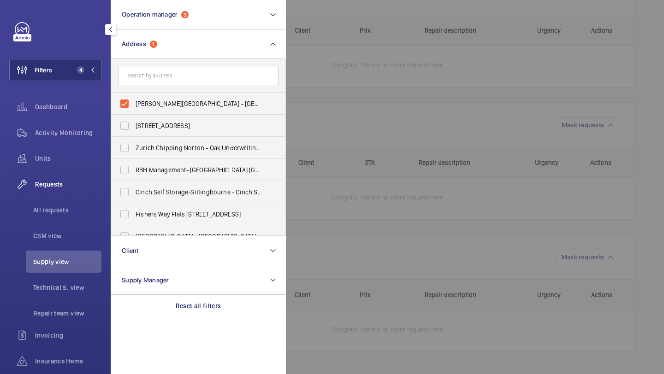
click at [138, 103] on span "Dale Hill Hotel and Golf Club - Ticehurst, WADHURST TN5 7DQ" at bounding box center [199, 103] width 127 height 9
click at [134, 103] on input "Dale Hill Hotel and Golf Club - Ticehurst, WADHURST TN5 7DQ" at bounding box center [124, 104] width 18 height 18
checkbox input "false"
click at [78, 231] on span "CSM view" at bounding box center [67, 235] width 68 height 9
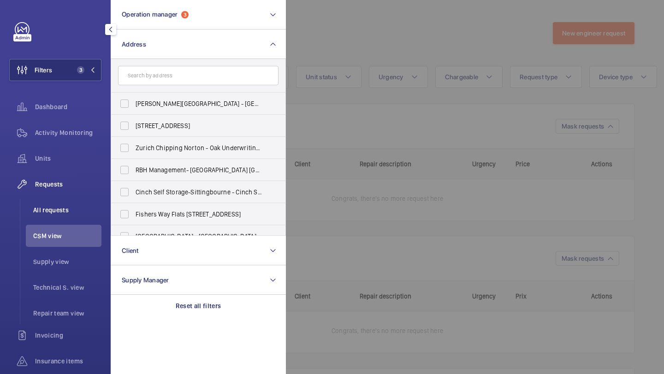
click at [78, 213] on span "All requests" at bounding box center [67, 210] width 68 height 9
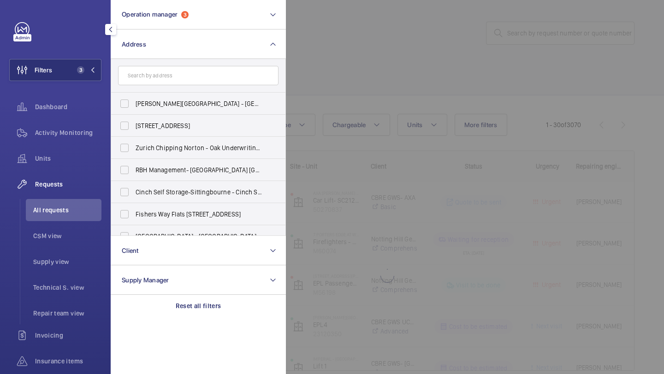
click at [530, 62] on div at bounding box center [618, 187] width 664 height 374
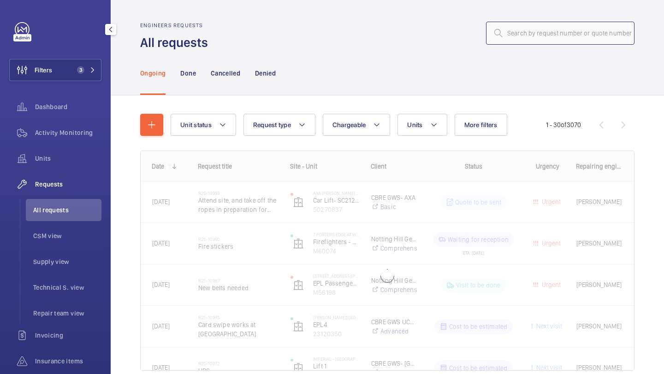
click at [530, 25] on input "text" at bounding box center [560, 33] width 148 height 23
paste input "R25-09616"
type input "R25-09616"
click at [435, 44] on div "R25-09616" at bounding box center [423, 33] width 421 height 22
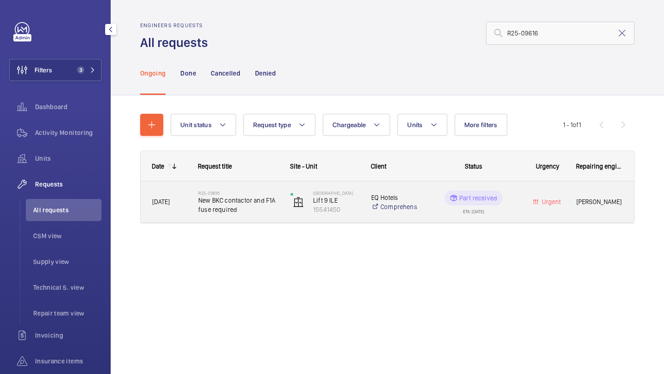
click at [262, 200] on span "New BKC contactor and F1A fuse required" at bounding box center [238, 205] width 80 height 18
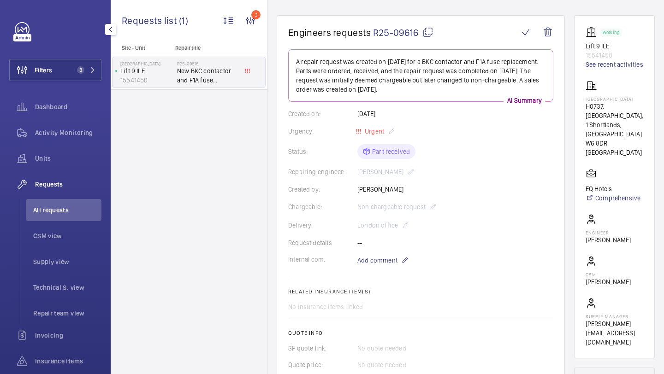
scroll to position [154, 0]
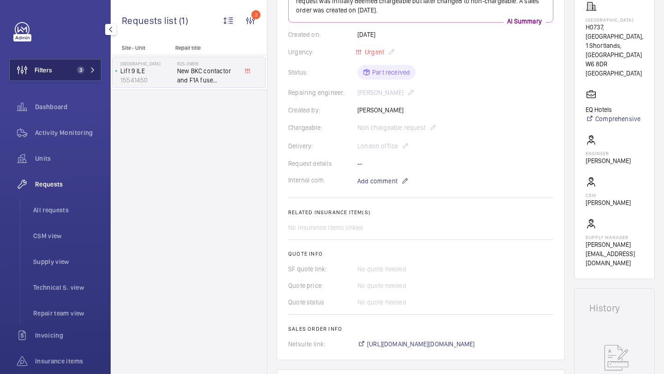
click at [87, 66] on button "Filters 3" at bounding box center [55, 70] width 92 height 22
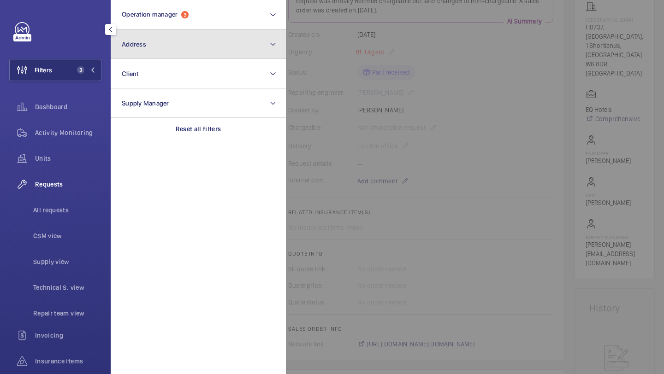
click at [159, 37] on button "Address" at bounding box center [198, 45] width 175 height 30
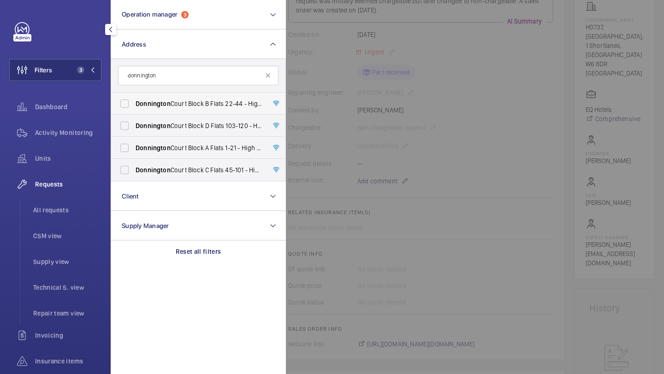
type input "donnington"
click at [167, 102] on span "Donnington" at bounding box center [153, 103] width 35 height 7
click at [134, 102] on input "Donnington Court Block B Flats 22-44 - High Risk Building - Donnington Court Bl…" at bounding box center [124, 104] width 18 height 18
checkbox input "true"
click at [164, 131] on label "Donnington Court Block D Flats 103-120 - High Risk Building - Donnington Court …" at bounding box center [191, 126] width 160 height 22
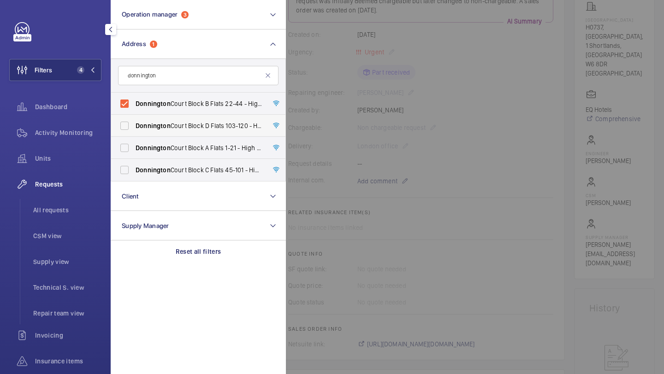
click at [134, 131] on input "Donnington Court Block D Flats 103-120 - High Risk Building - Donnington Court …" at bounding box center [124, 126] width 18 height 18
checkbox input "true"
click at [163, 144] on span "Donnington" at bounding box center [153, 147] width 35 height 7
click at [134, 144] on input "Donnington Court Block A Flats 1-21 - High Risk Building - Donnington Court Blo…" at bounding box center [124, 148] width 18 height 18
checkbox input "true"
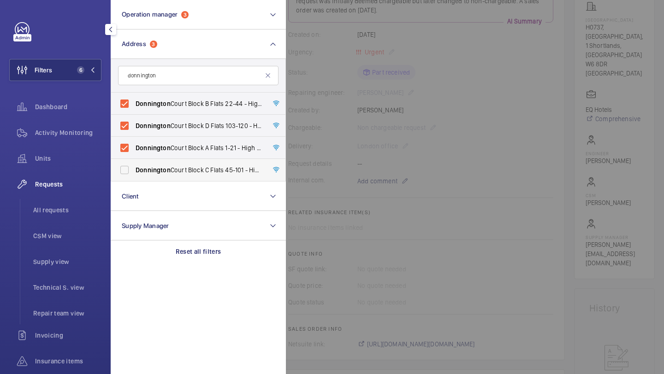
click at [163, 165] on label "Donnington Court Block C Flats 45-101 - High Risk Building - Donnington Court B…" at bounding box center [191, 170] width 160 height 22
click at [134, 165] on input "Donnington Court Block C Flats 45-101 - High Risk Building - Donnington Court B…" at bounding box center [124, 170] width 18 height 18
checkbox input "true"
click at [87, 150] on div "Units" at bounding box center [55, 159] width 92 height 22
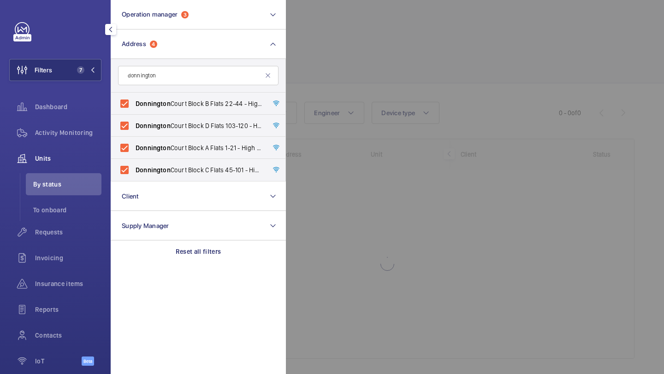
click at [313, 61] on div at bounding box center [618, 187] width 664 height 374
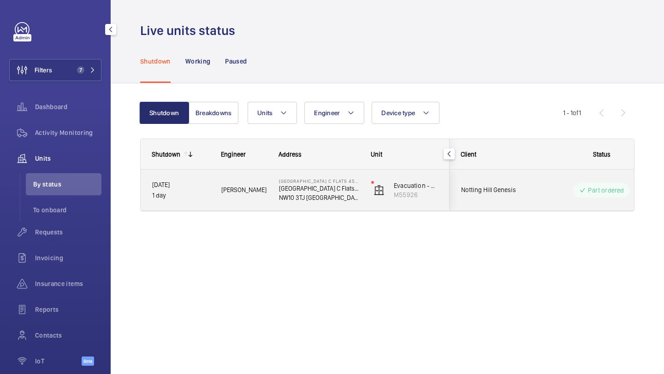
click at [479, 188] on span "Notting Hill Genesis" at bounding box center [496, 190] width 71 height 11
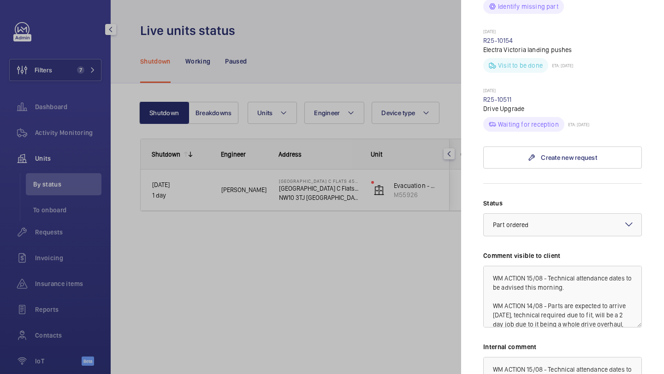
scroll to position [554, 0]
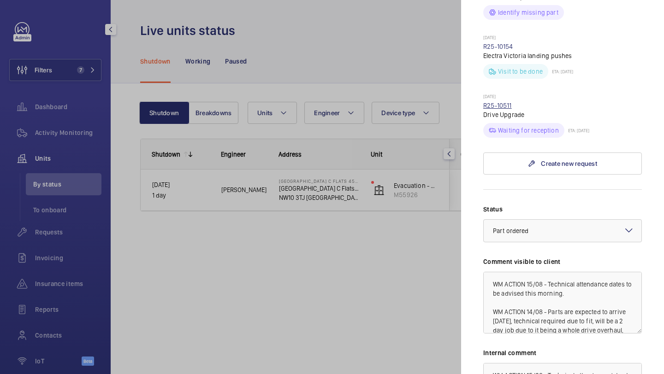
click at [499, 102] on link "R25-10511" at bounding box center [497, 105] width 29 height 7
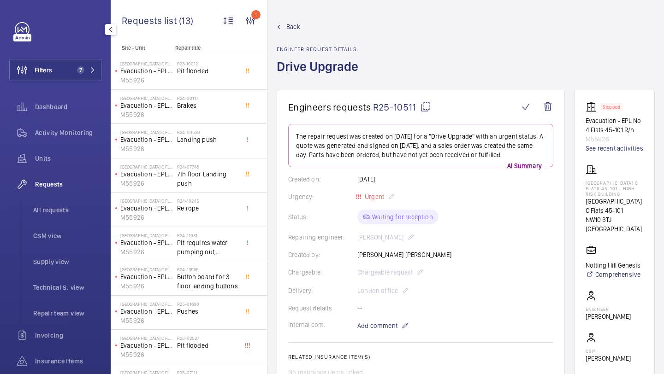
drag, startPoint x: 415, startPoint y: 107, endPoint x: 374, endPoint y: 100, distance: 42.2
click at [374, 99] on wm-front-card "Engineers requests R25-10511 The repair request was created on August 4, 2025 f…" at bounding box center [421, 307] width 288 height 435
click at [367, 82] on div "Back Engineer request details Drive Upgrade" at bounding box center [466, 56] width 378 height 68
click at [358, 68] on h1 "Drive Upgrade" at bounding box center [320, 74] width 87 height 32
drag, startPoint x: 358, startPoint y: 68, endPoint x: 284, endPoint y: 46, distance: 77.6
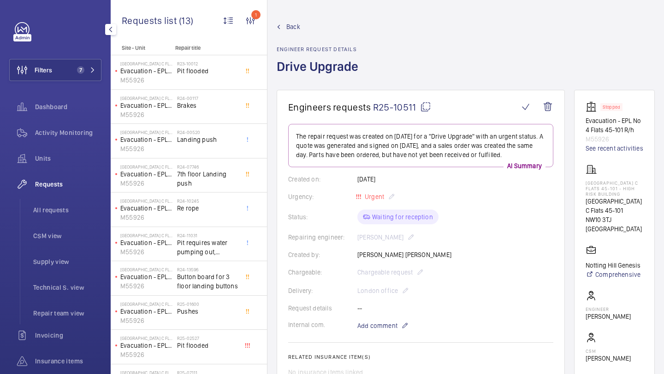
click at [283, 45] on div "Back Engineer request details Drive Upgrade" at bounding box center [320, 56] width 87 height 68
click at [357, 56] on div "Back Engineer request details Drive Upgrade" at bounding box center [320, 56] width 87 height 68
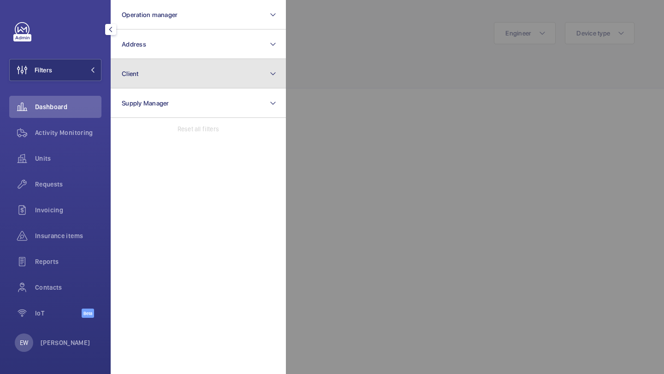
click at [158, 62] on button "Client" at bounding box center [198, 74] width 175 height 30
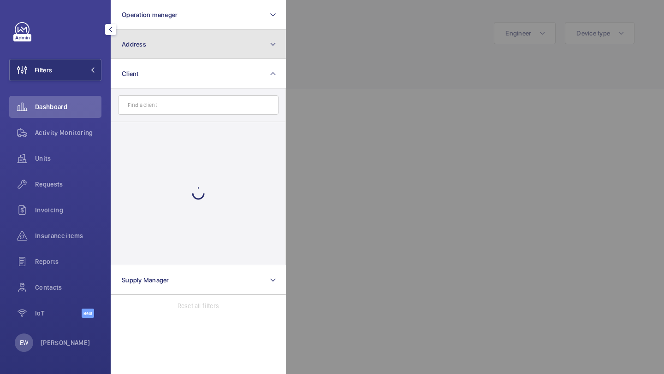
click at [159, 49] on button "Address" at bounding box center [198, 45] width 175 height 30
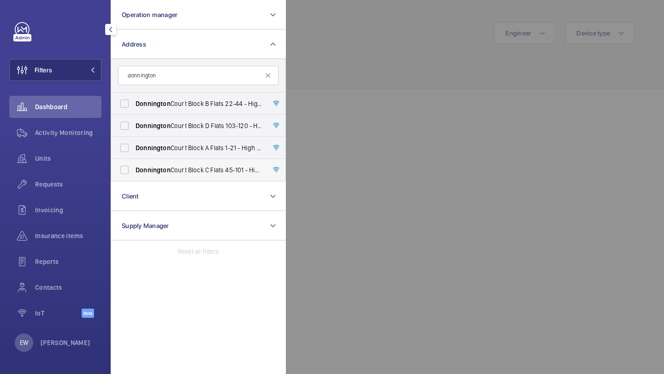
type input "donnington"
click at [148, 166] on span "Donnington" at bounding box center [153, 169] width 35 height 7
click at [134, 166] on input "[GEOGRAPHIC_DATA] C Flats [STREET_ADDRESS]" at bounding box center [124, 170] width 18 height 18
checkbox input "true"
click at [148, 147] on span "Donnington" at bounding box center [153, 147] width 35 height 7
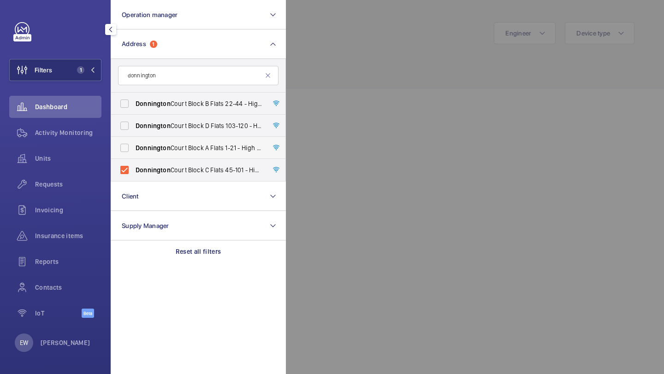
click at [134, 147] on input "Donnington Court Block A Flats 1-21 - High Risk Building - Donnington Court Blo…" at bounding box center [124, 148] width 18 height 18
checkbox input "true"
click at [148, 132] on label "Donnington Court Block D Flats 103-120 - High Risk Building - Donnington Court …" at bounding box center [191, 126] width 160 height 22
click at [134, 132] on input "Donnington Court Block D Flats 103-120 - High Risk Building - Donnington Court …" at bounding box center [124, 126] width 18 height 18
checkbox input "true"
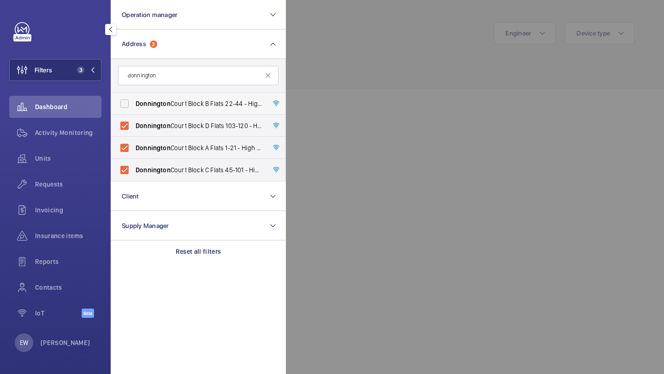
click at [147, 98] on label "Donnington Court Block B Flats 22-44 - High Risk Building - Donnington Court Bl…" at bounding box center [191, 104] width 160 height 22
click at [134, 98] on input "Donnington Court Block B Flats 22-44 - High Risk Building - Donnington Court Bl…" at bounding box center [124, 104] width 18 height 18
checkbox input "true"
click at [61, 189] on div "Requests" at bounding box center [55, 184] width 92 height 22
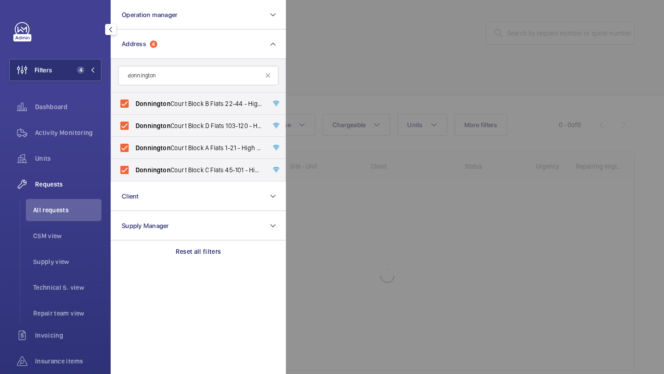
click at [354, 78] on div at bounding box center [618, 187] width 664 height 374
